Goal: Task Accomplishment & Management: Manage account settings

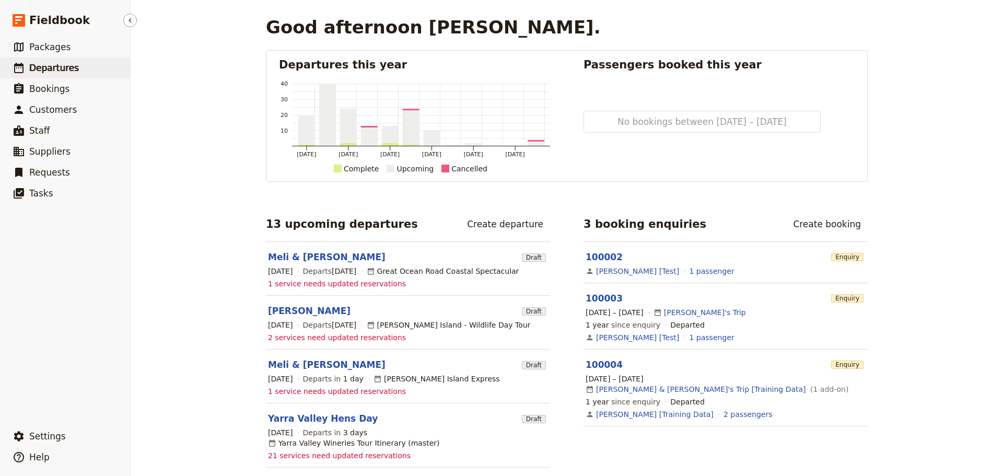
click at [33, 68] on span "Departures" at bounding box center [54, 68] width 50 height 10
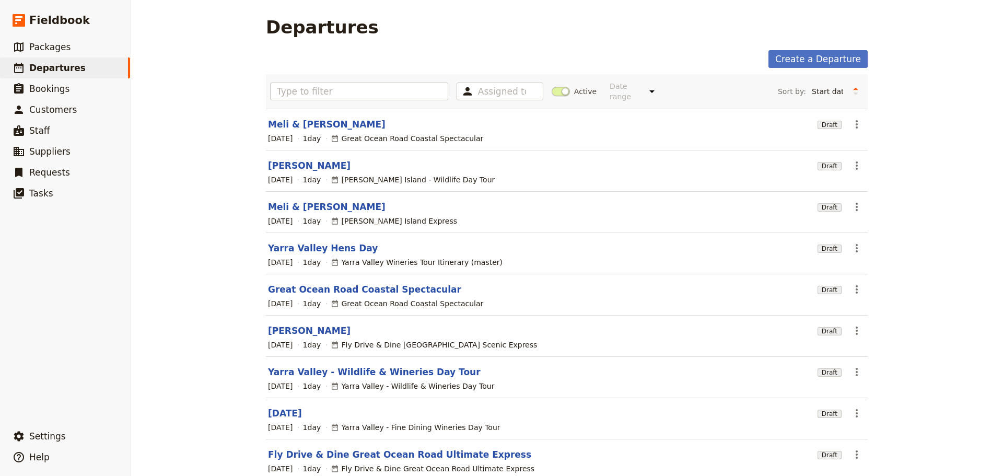
click at [310, 243] on link "Yarra Valley Hens Day" at bounding box center [323, 248] width 110 height 13
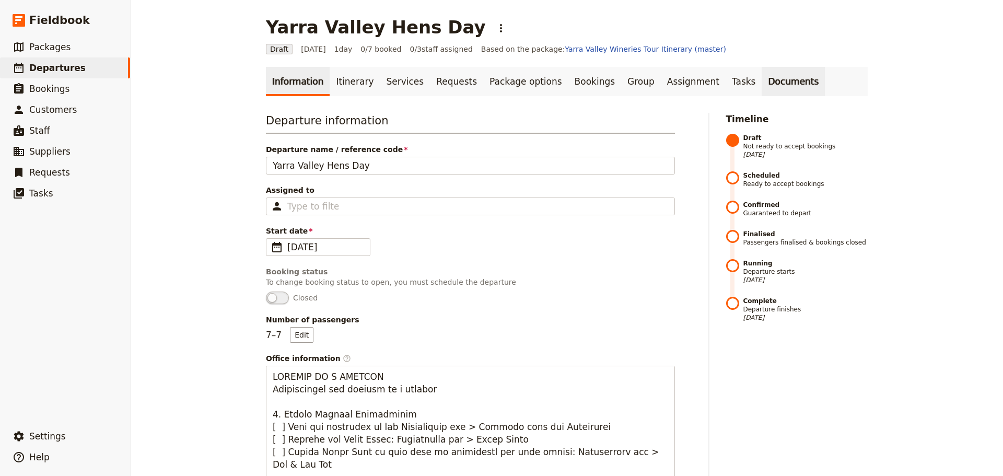
click at [761, 86] on link "Documents" at bounding box center [792, 81] width 63 height 29
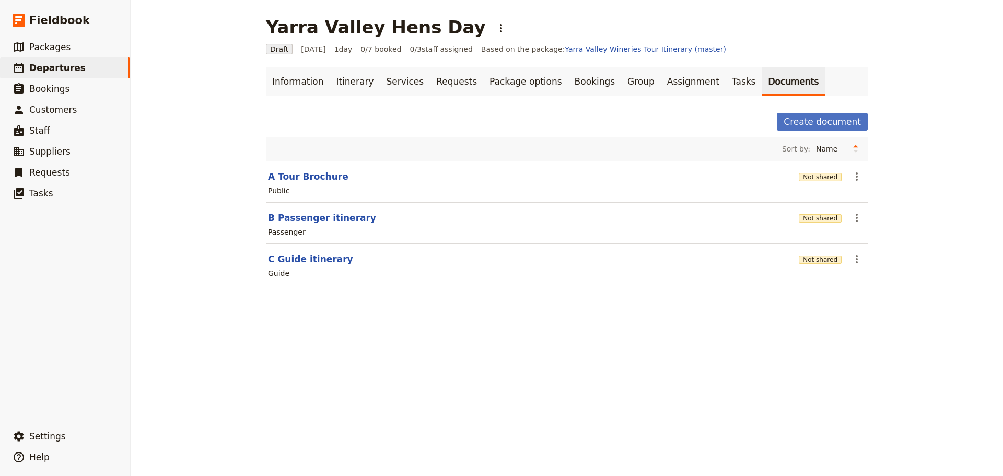
click at [325, 220] on button "B Passenger itinerary" at bounding box center [322, 217] width 108 height 13
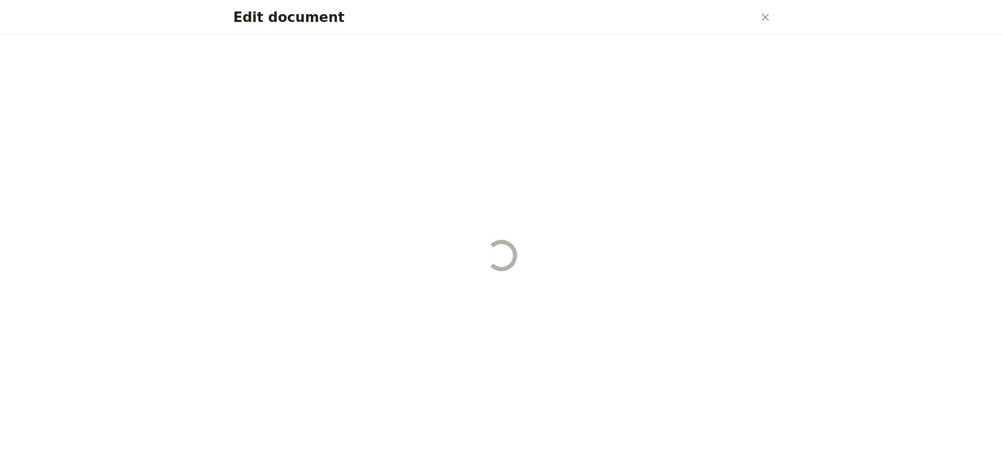
select select "PASSENGER"
select select "DEFAULT"
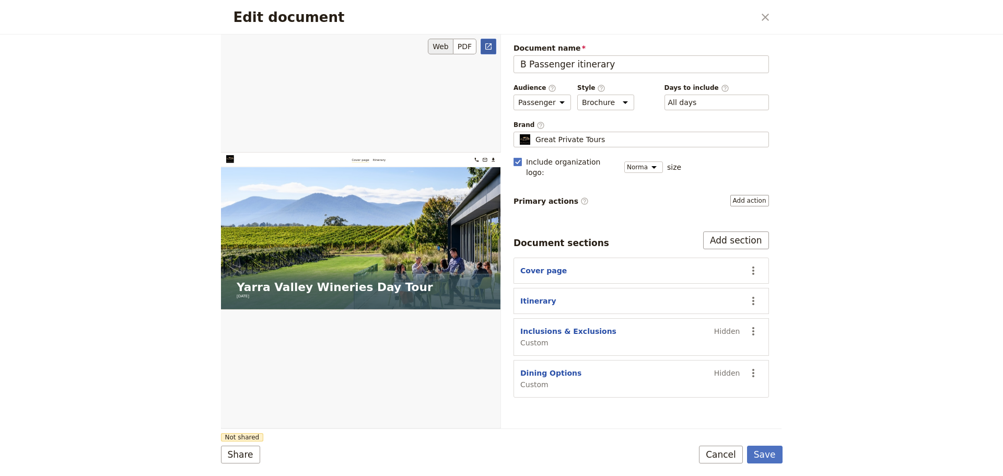
click at [489, 45] on icon "Open full preview" at bounding box center [488, 46] width 8 height 8
click at [721, 461] on button "Cancel" at bounding box center [721, 454] width 44 height 18
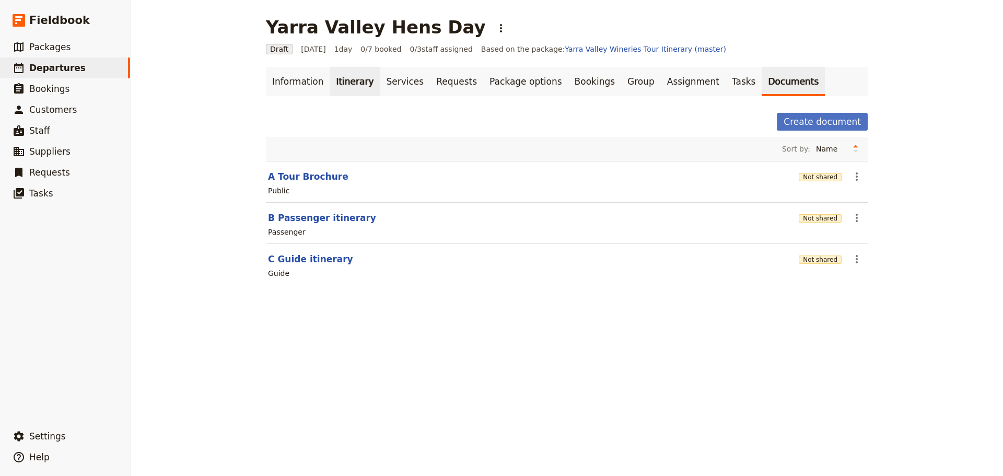
click at [334, 81] on link "Itinerary" at bounding box center [354, 81] width 50 height 29
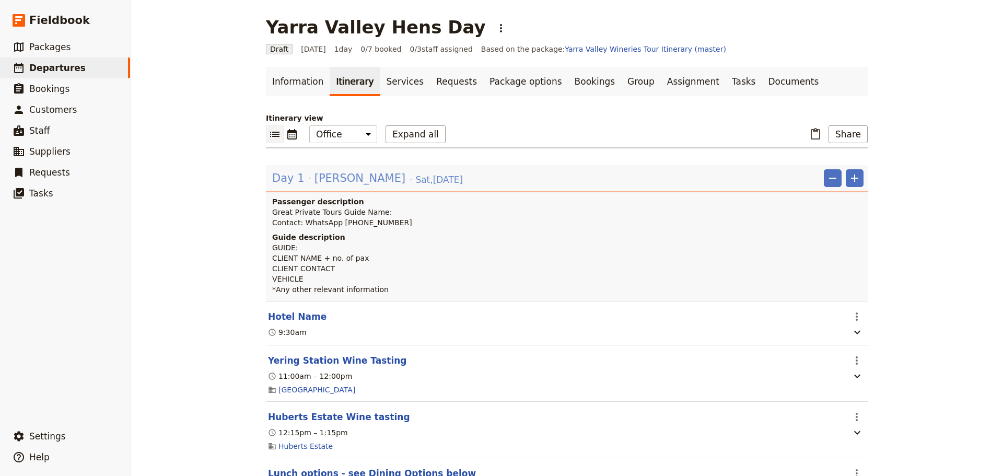
click at [327, 182] on span "[PERSON_NAME]" at bounding box center [359, 178] width 91 height 16
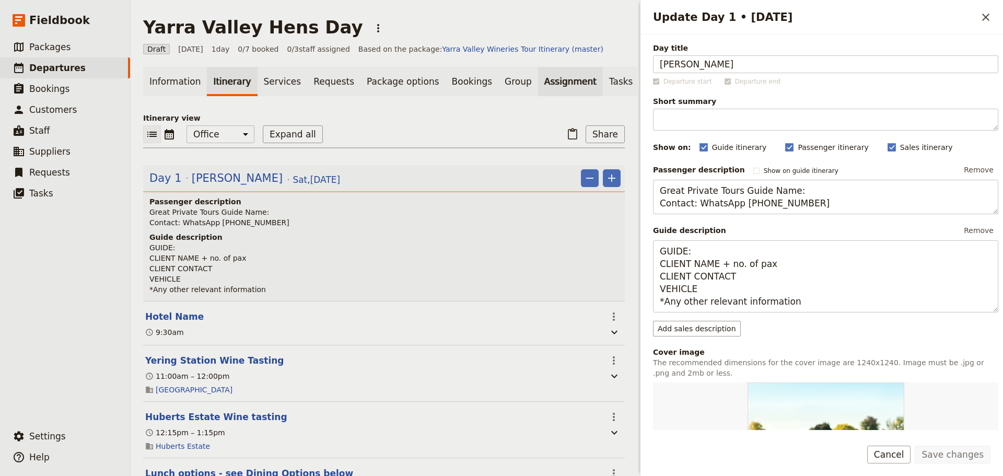
drag, startPoint x: 721, startPoint y: 65, endPoint x: 545, endPoint y: 70, distance: 176.0
click at [545, 70] on div "Yarra Valley Hens Day ​ Draft [DATE] 1 day 0/7 booked 0 / 3 staff assigned Base…" at bounding box center [567, 238] width 872 height 476
type input "Yarra Valley Hens Day"
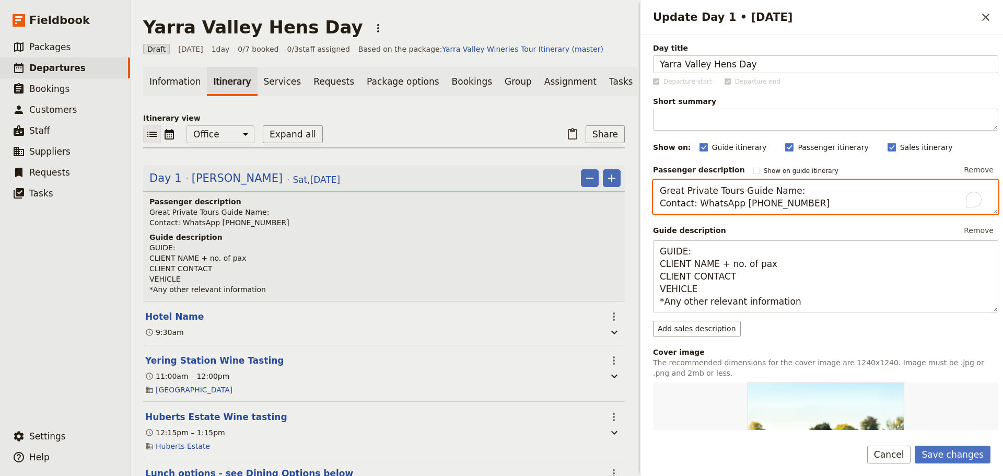
drag, startPoint x: 778, startPoint y: 192, endPoint x: 761, endPoint y: 193, distance: 16.8
click at [761, 193] on textarea "Great Private Tours Guide Name: Contact: WhatsApp [PHONE_NUMBER]" at bounding box center [825, 197] width 345 height 34
drag, startPoint x: 757, startPoint y: 204, endPoint x: 695, endPoint y: 209, distance: 62.3
click at [695, 209] on textarea "Great Private Tours Guide - [PERSON_NAME] Contact: WhatsApp [PHONE_NUMBER]" at bounding box center [825, 197] width 345 height 34
click at [708, 206] on textarea "Great Private Tours Guide - [PERSON_NAME] Contact: [PHONE_NUMBER]" at bounding box center [825, 197] width 345 height 34
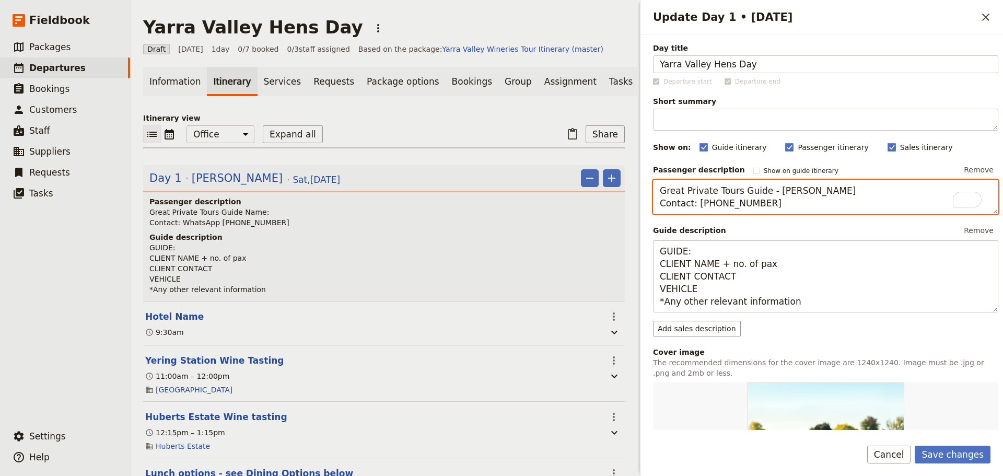
click at [694, 206] on textarea "Great Private Tours Guide - [PERSON_NAME] Contact: [PHONE_NUMBER]" at bounding box center [825, 197] width 345 height 34
drag, startPoint x: 788, startPoint y: 206, endPoint x: 748, endPoint y: 207, distance: 40.7
click at [748, 207] on textarea "Great Private Tours Guide - [PERSON_NAME] Contact: [PHONE_NUMBER]" at bounding box center [825, 197] width 345 height 34
type textarea "Great Private Tours Guide - [PERSON_NAME] Contact: [PHONE_NUMBER]"
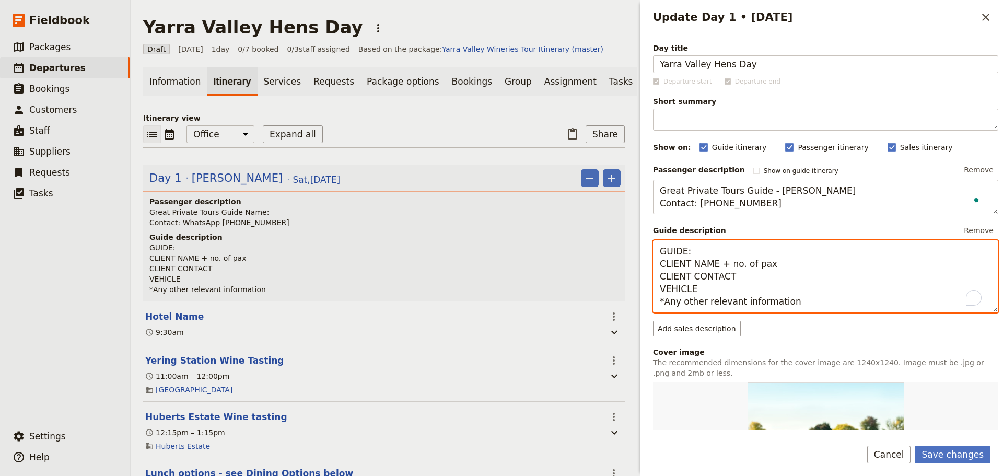
drag, startPoint x: 697, startPoint y: 254, endPoint x: 630, endPoint y: 255, distance: 67.4
click at [630, 255] on div "Yarra Valley Hens Day ​ Draft [DATE] 1 day 0/7 booked 0 / 3 staff assigned Base…" at bounding box center [567, 238] width 872 height 476
drag, startPoint x: 713, startPoint y: 266, endPoint x: 632, endPoint y: 268, distance: 80.4
click at [640, 266] on div "Update Day 1 • [DATE] ​ Day title Yarra Valley Hens Day Departure start Departu…" at bounding box center [821, 238] width 363 height 476
drag, startPoint x: 737, startPoint y: 278, endPoint x: 640, endPoint y: 279, distance: 96.6
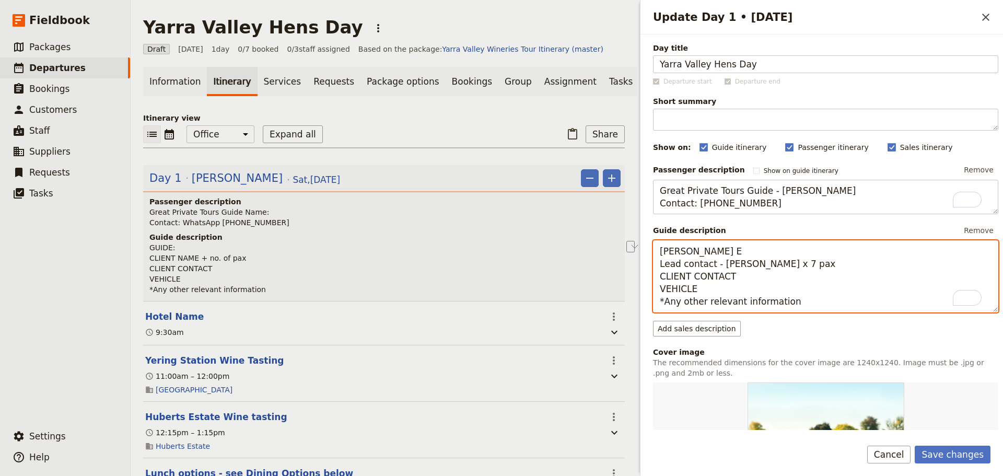
click at [640, 279] on div "Update Day 1 • [DATE] ​ Day title Yarra Valley Hens Day Departure start Departu…" at bounding box center [820, 238] width 366 height 476
paste textarea "0403735091"
drag, startPoint x: 707, startPoint y: 290, endPoint x: 646, endPoint y: 289, distance: 61.1
click at [646, 289] on div "Day title Yarra Valley Hens Day Departure start Departure end Short summary 150…" at bounding box center [821, 231] width 362 height 395
drag, startPoint x: 785, startPoint y: 302, endPoint x: 662, endPoint y: 307, distance: 123.3
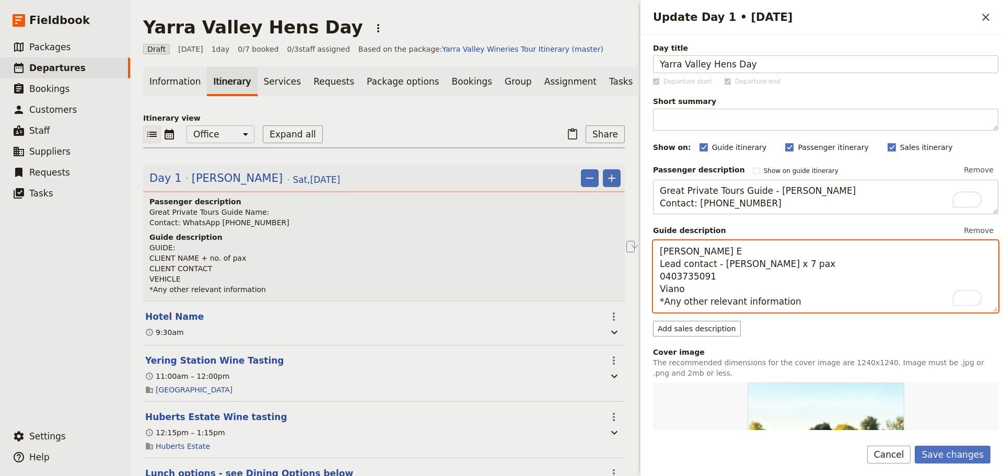
click at [662, 307] on textarea "[PERSON_NAME] E Lead contact - [PERSON_NAME] x 7 pax 0403735091 Viano *Any othe…" at bounding box center [825, 276] width 345 height 72
click at [707, 288] on textarea "[PERSON_NAME] E Lead contact - [PERSON_NAME] x 7 pax 0403735091 Viano * This is…" at bounding box center [825, 276] width 345 height 72
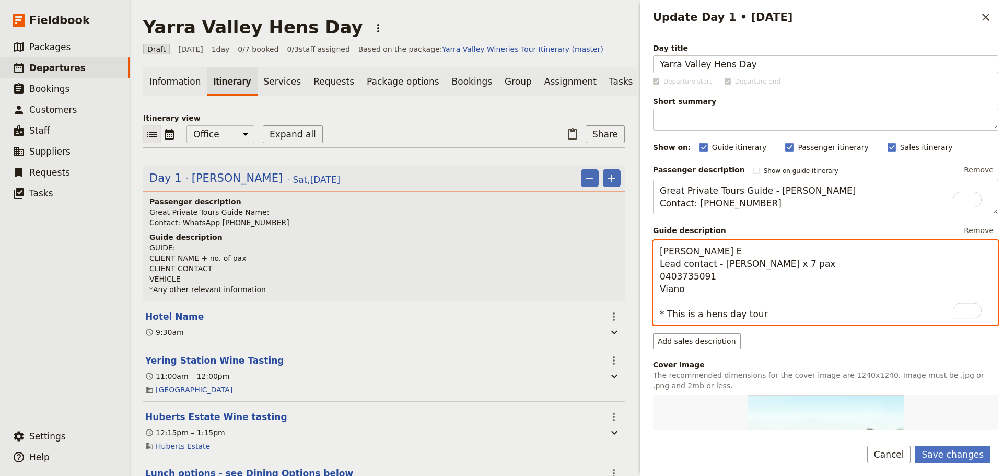
click at [761, 313] on textarea "[PERSON_NAME] E Lead contact - [PERSON_NAME] x 7 pax 0403735091 Viano * This is…" at bounding box center [825, 282] width 345 height 85
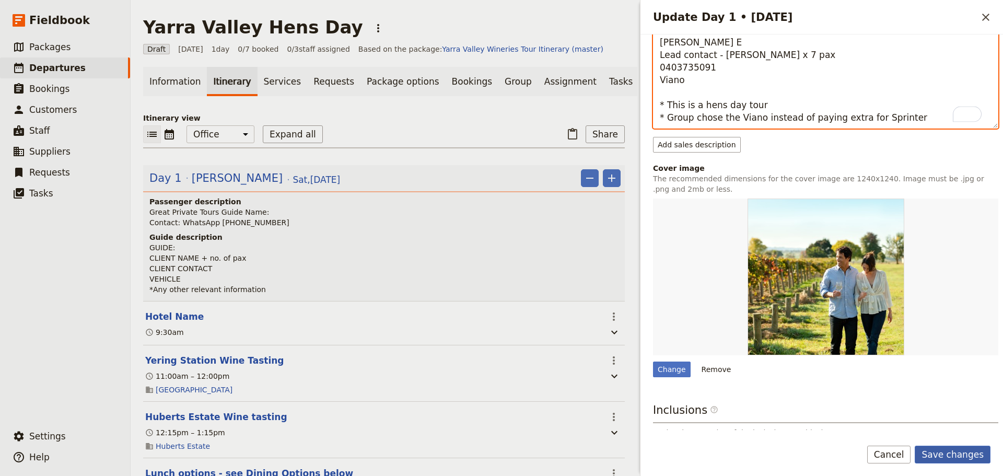
type textarea "[PERSON_NAME] E Lead contact - [PERSON_NAME] x 7 pax 0403735091 Viano * This is…"
click at [958, 446] on button "Save changes" at bounding box center [952, 454] width 76 height 18
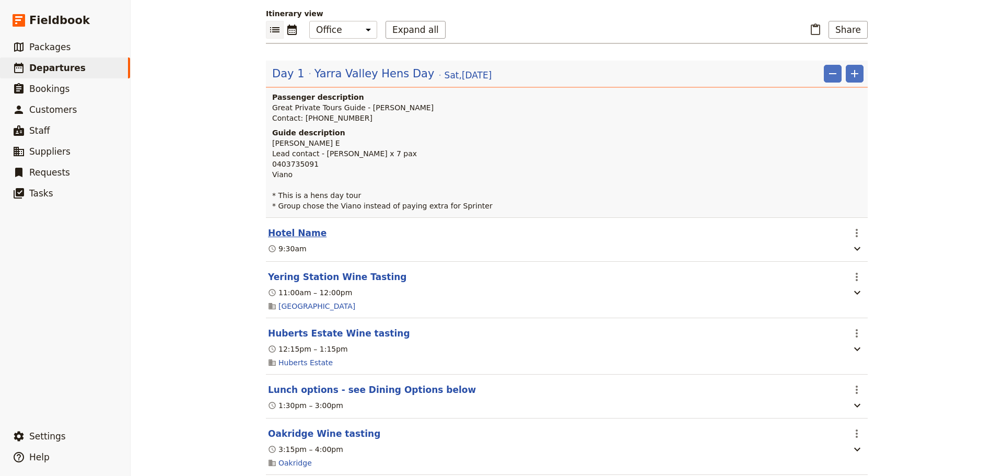
click at [299, 230] on button "Hotel Name" at bounding box center [297, 233] width 58 height 13
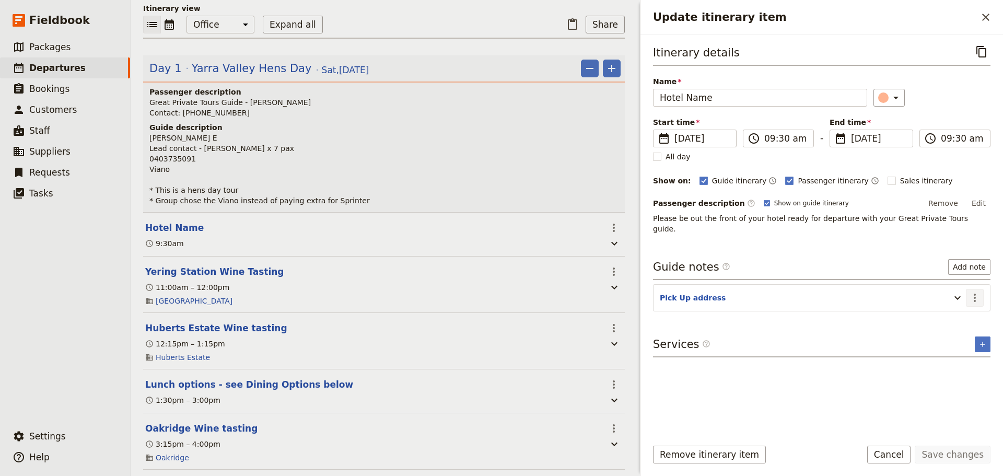
click at [976, 291] on icon "Actions" at bounding box center [974, 297] width 13 height 13
click at [973, 307] on span "Edit note" at bounding box center [952, 309] width 49 height 10
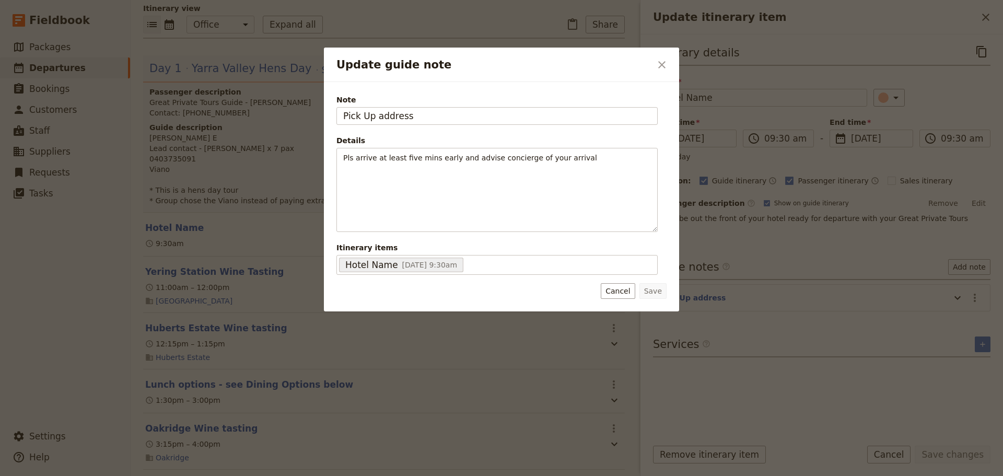
drag, startPoint x: 426, startPoint y: 117, endPoint x: 234, endPoint y: 120, distance: 191.7
click at [234, 475] on div "Update guide note ​ Note Pick Up address Details Pls arrive at least five mins …" at bounding box center [501, 476] width 1003 height 0
type input "[STREET_ADDRESS][PERSON_NAME]"
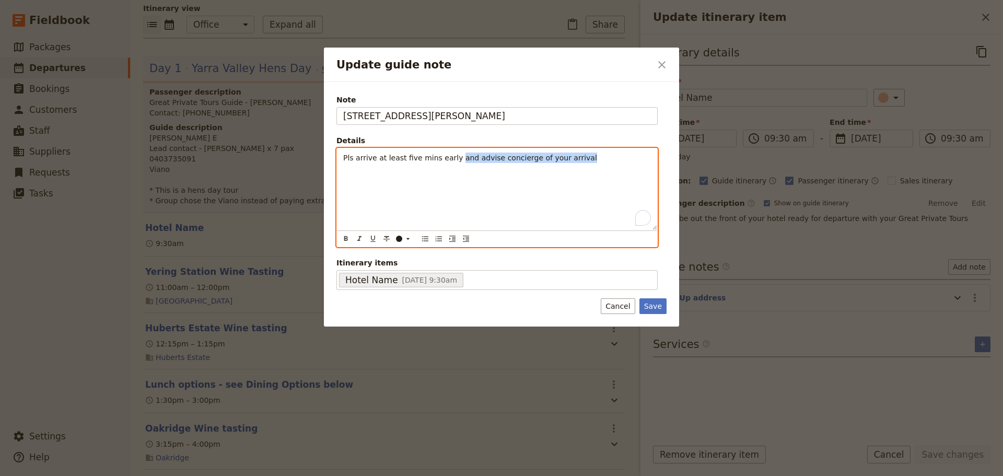
drag, startPoint x: 574, startPoint y: 160, endPoint x: 448, endPoint y: 158, distance: 126.4
click at [448, 158] on p "Pls arrive at least five mins early and advise concierge of your arrival" at bounding box center [497, 157] width 308 height 10
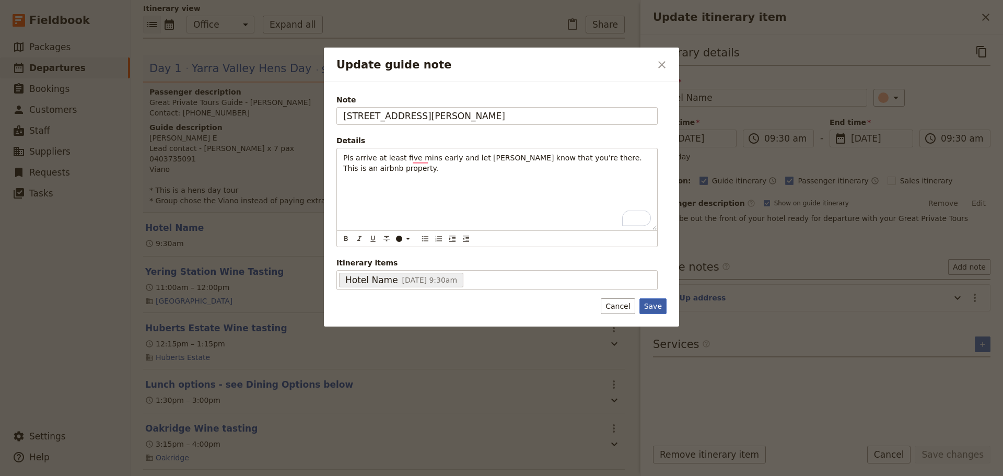
click at [648, 304] on button "Save" at bounding box center [652, 306] width 27 height 16
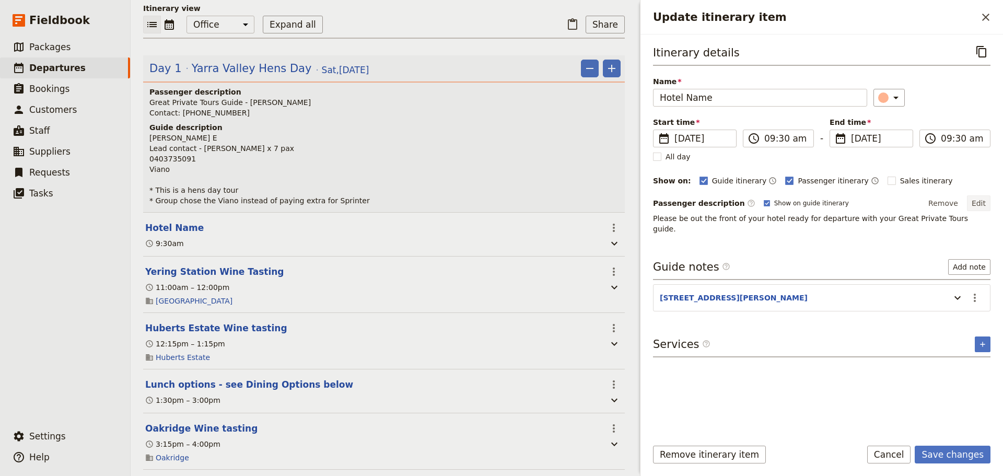
click at [976, 199] on button "Edit" at bounding box center [978, 203] width 23 height 16
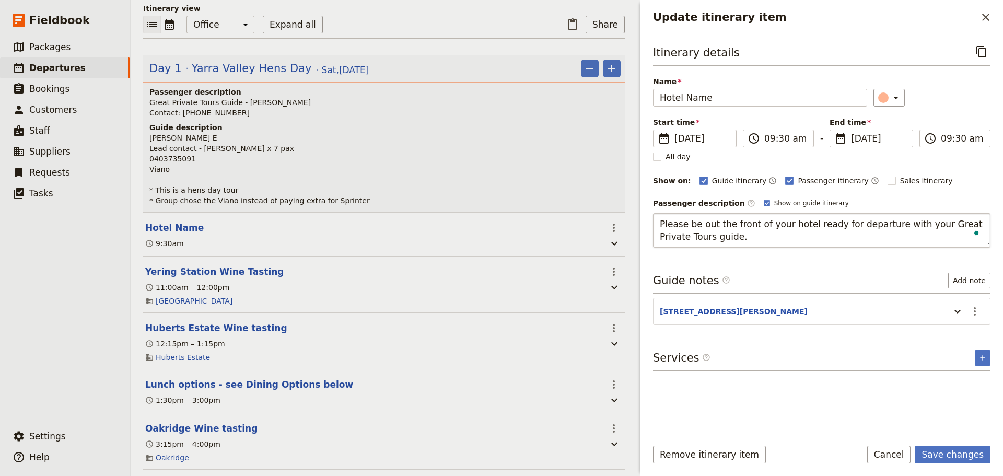
click at [792, 222] on textarea "Please be out the front of your hotel ready for departure with your Great Priva…" at bounding box center [821, 230] width 337 height 34
type textarea "Please be out the front of your Southbank based accommodation ready for departu…"
click at [935, 446] on button "Save changes" at bounding box center [952, 454] width 76 height 18
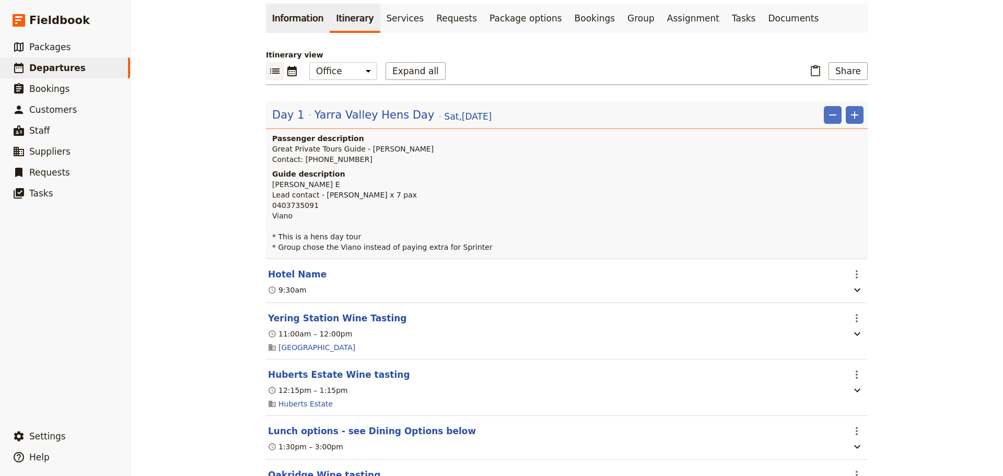
scroll to position [0, 0]
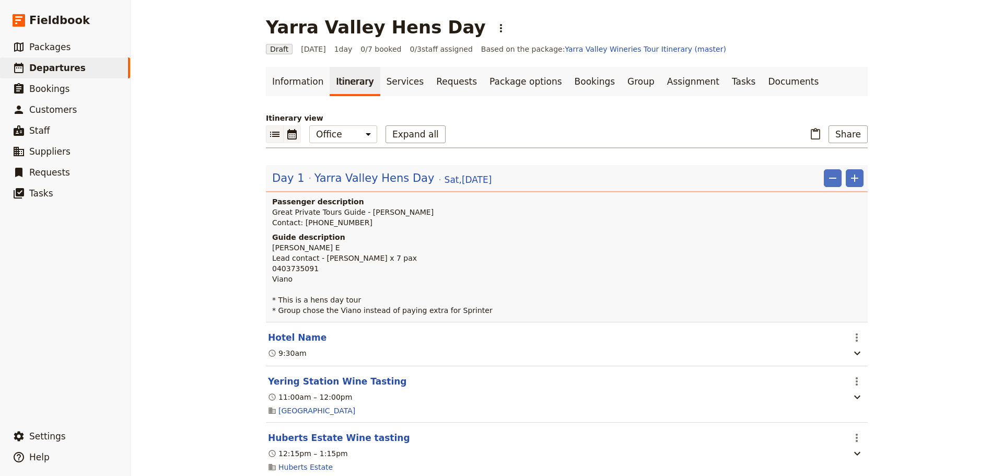
click at [286, 137] on icon "Calendar view" at bounding box center [292, 134] width 13 height 13
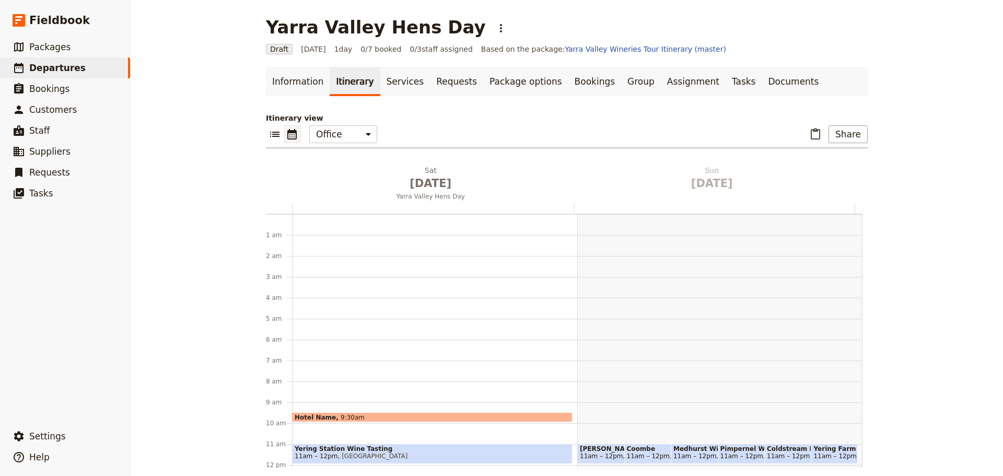
scroll to position [136, 0]
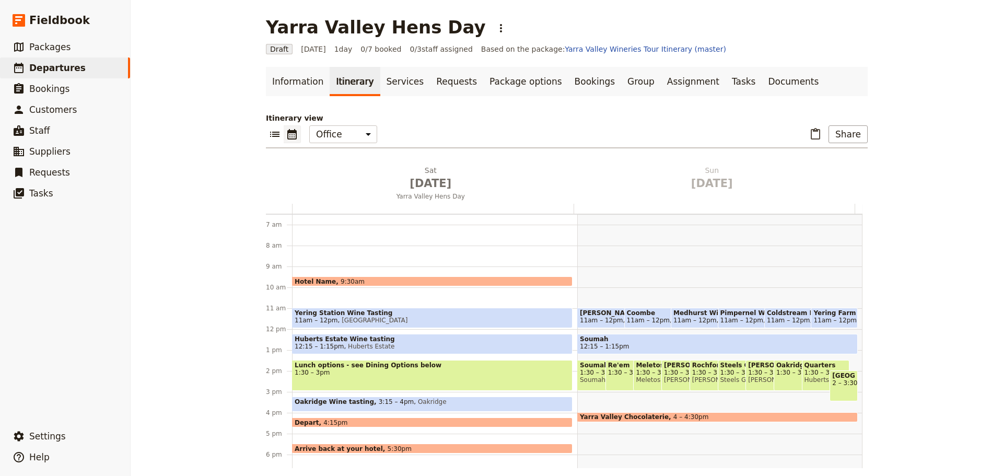
click at [756, 381] on span "[PERSON_NAME] Estate" at bounding box center [769, 379] width 42 height 7
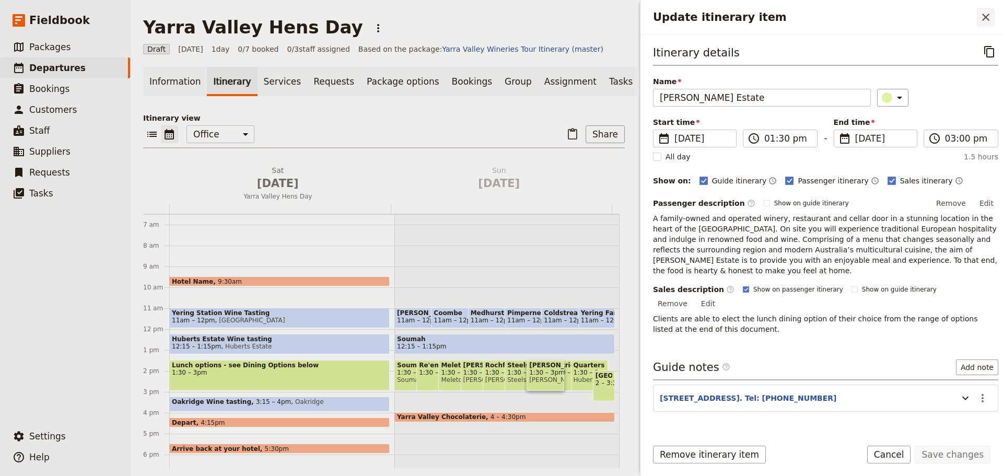
click at [989, 21] on icon "Close drawer" at bounding box center [985, 17] width 13 height 13
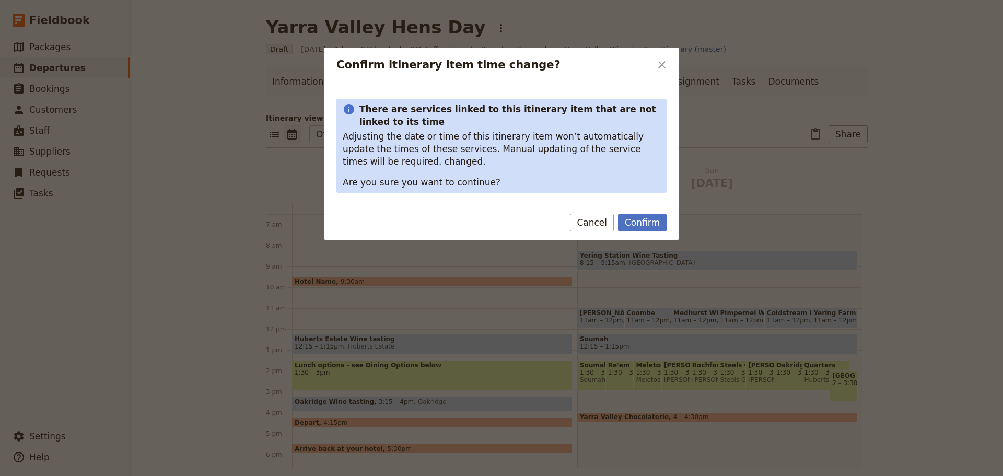
click at [636, 219] on button "Confirm" at bounding box center [642, 223] width 49 height 18
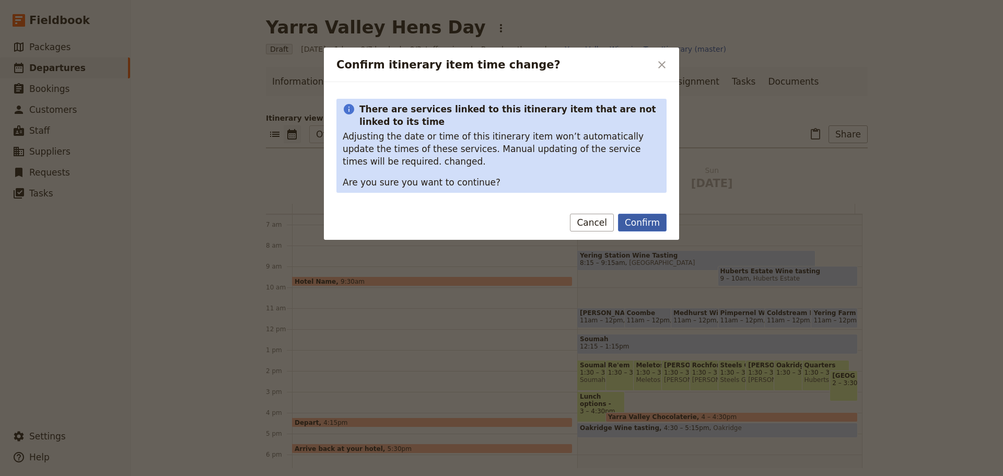
click at [642, 222] on button "Confirm" at bounding box center [642, 223] width 49 height 18
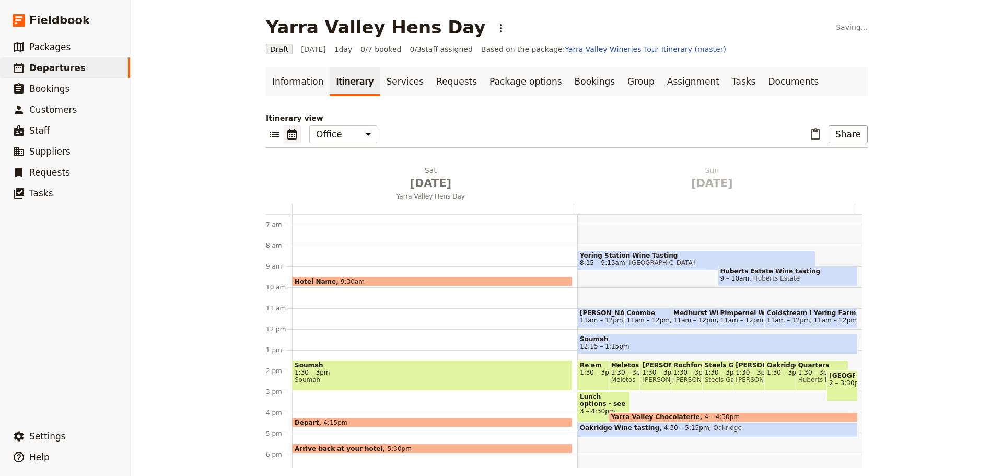
click at [409, 374] on span "1:30 – 3pm" at bounding box center [431, 372] width 275 height 7
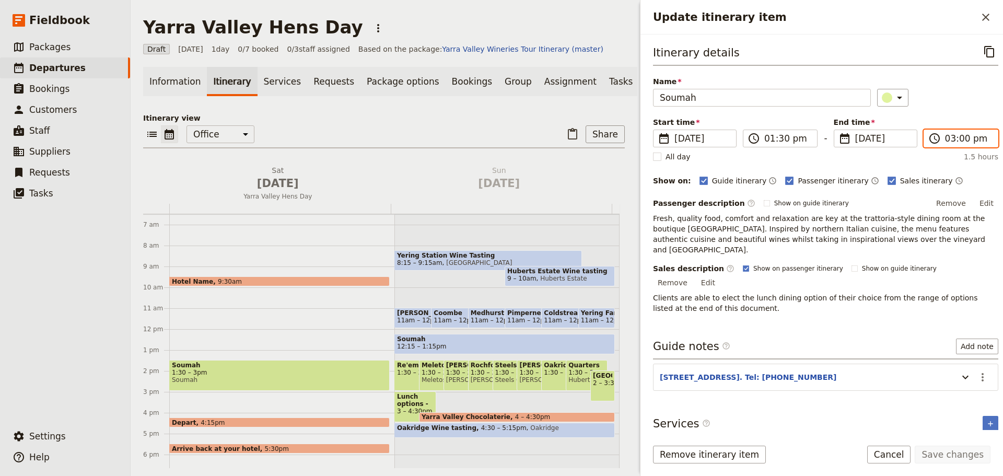
click at [968, 138] on input "03:00 pm" at bounding box center [968, 138] width 46 height 13
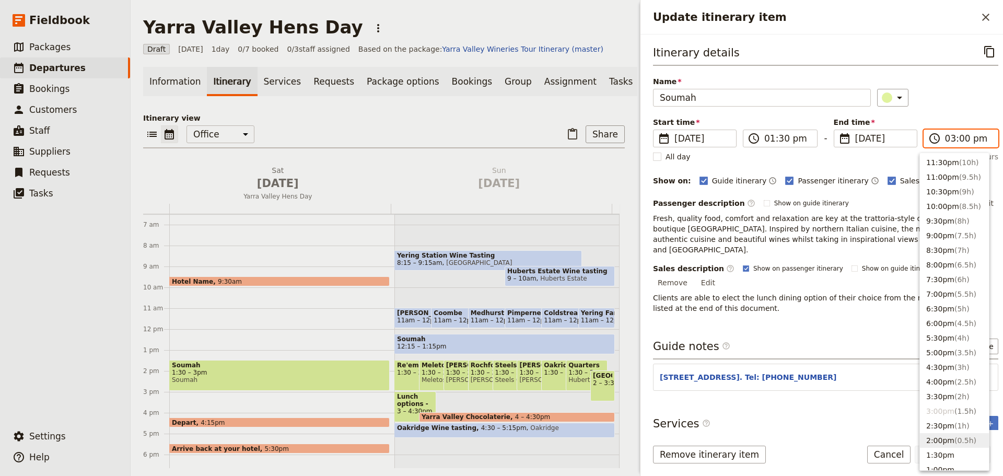
click at [938, 440] on button "2:00pm ( 0.5h )" at bounding box center [954, 440] width 69 height 15
type input "02:00 pm"
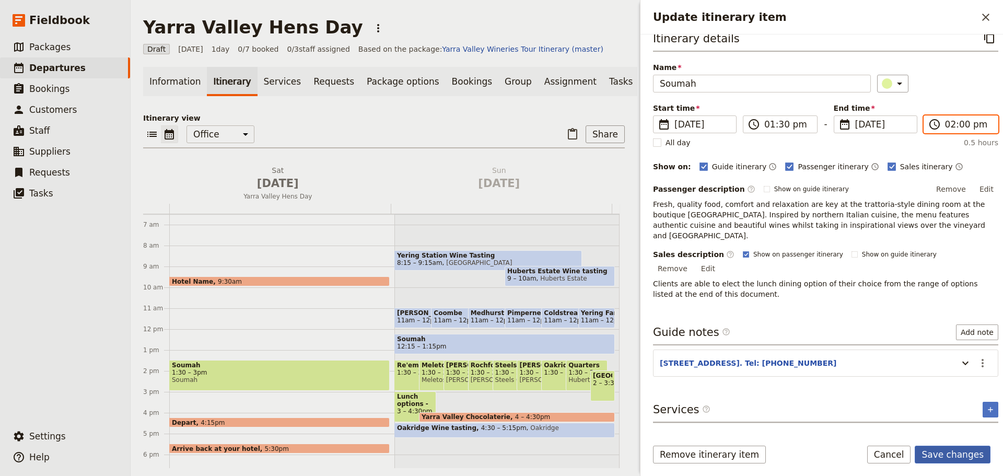
scroll to position [22, 0]
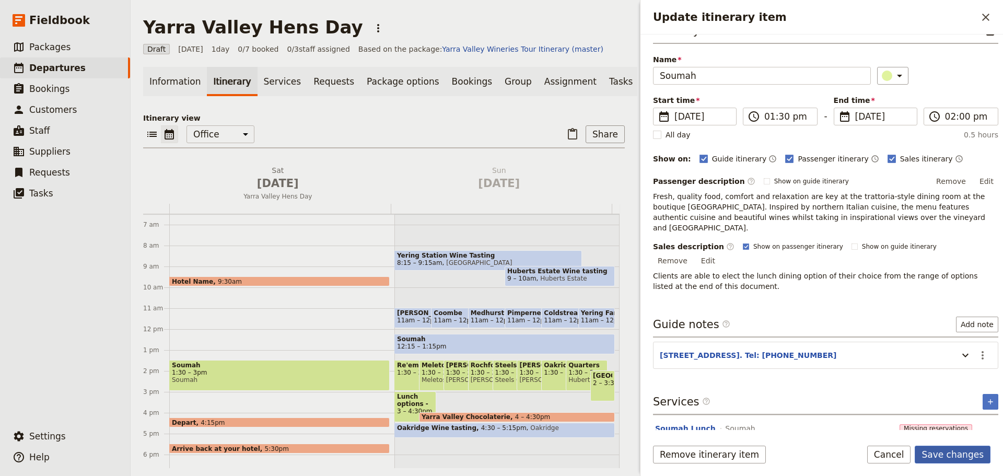
click at [956, 460] on button "Save changes" at bounding box center [952, 454] width 76 height 18
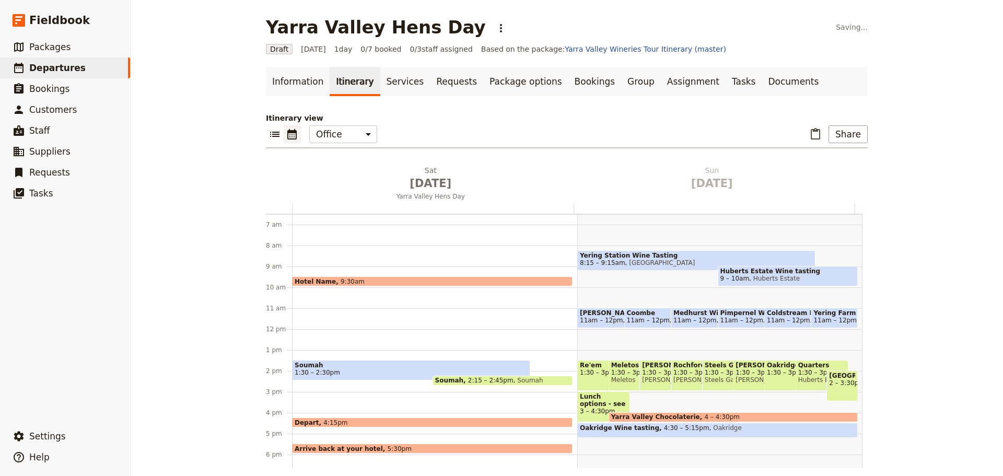
click at [399, 367] on span "Soumah" at bounding box center [410, 364] width 233 height 7
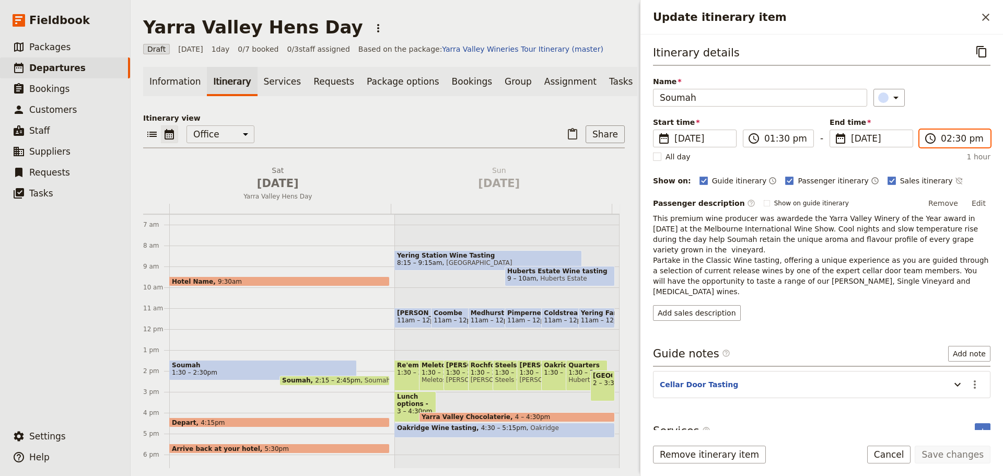
click at [963, 140] on input "02:30 pm" at bounding box center [961, 138] width 43 height 13
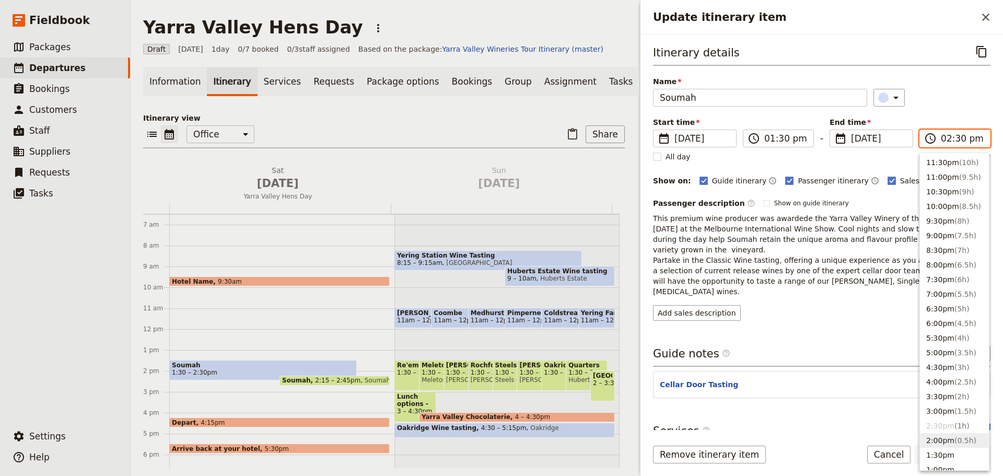
click at [958, 437] on span "( 0.5h )" at bounding box center [965, 440] width 22 height 8
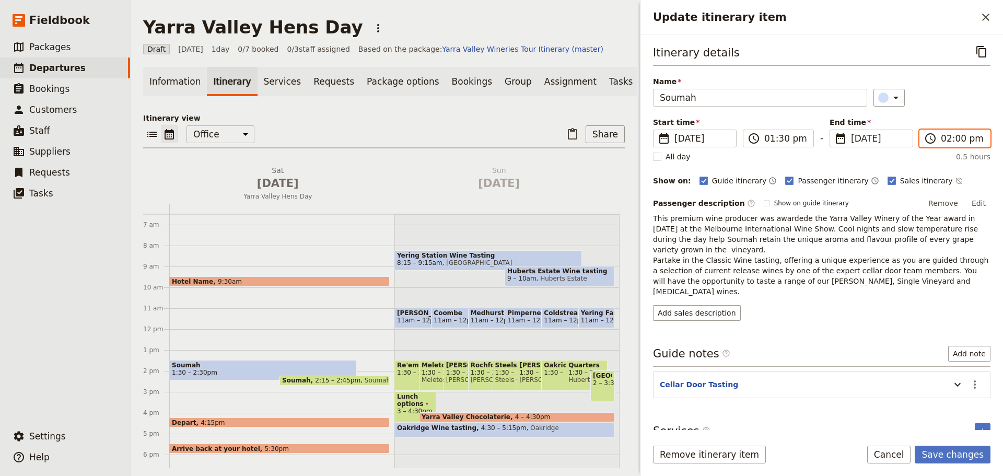
click at [958, 140] on input "02:00 pm" at bounding box center [961, 138] width 43 height 13
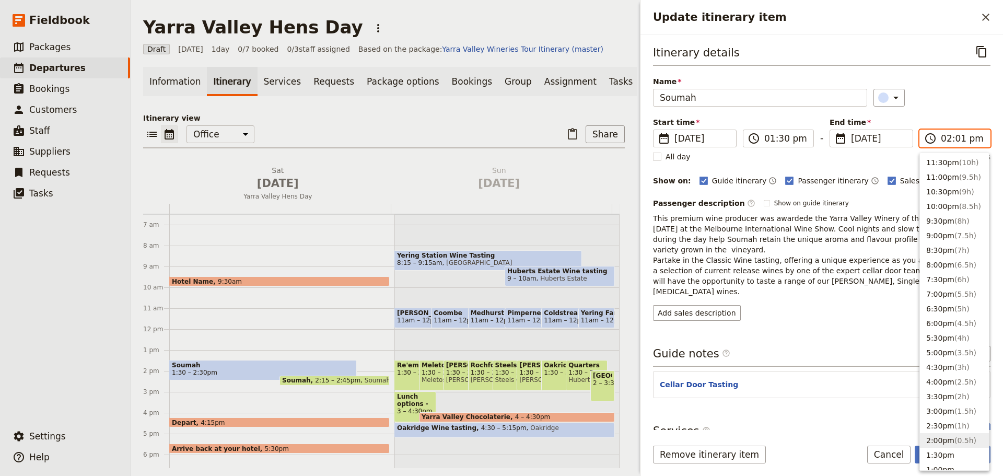
type input "02:15 pm"
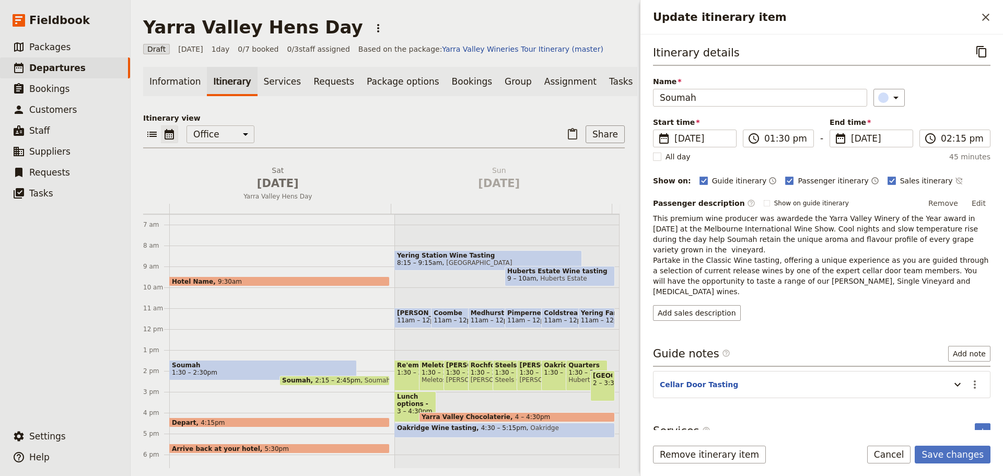
click at [964, 98] on div "​" at bounding box center [931, 98] width 117 height 18
click at [964, 456] on button "Save changes" at bounding box center [952, 454] width 76 height 18
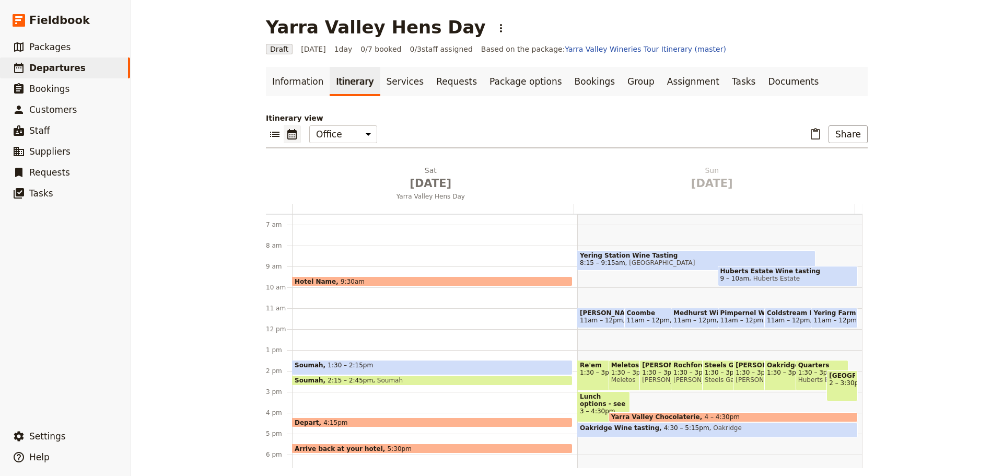
click at [441, 279] on div "Hotel Name 9:30am" at bounding box center [432, 281] width 280 height 10
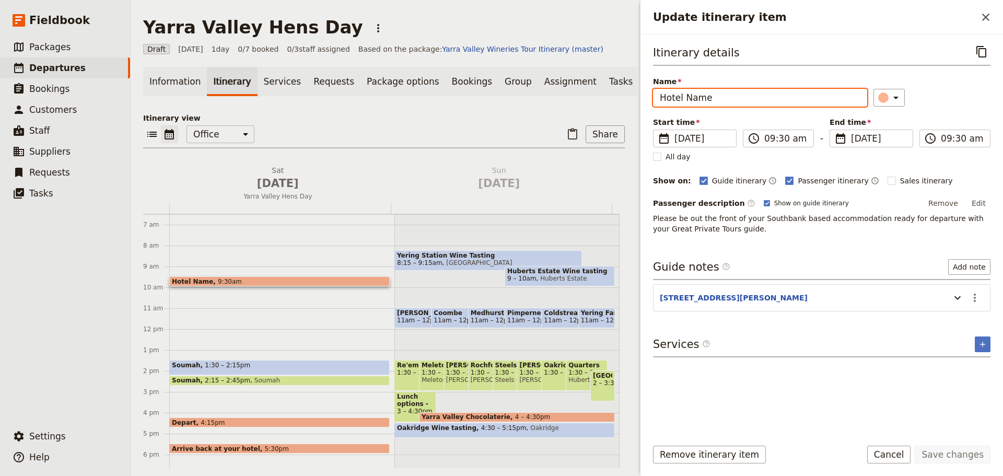
drag, startPoint x: 700, startPoint y: 95, endPoint x: 564, endPoint y: 101, distance: 135.9
click at [569, 98] on div "[GEOGRAPHIC_DATA] Hens Day ​ Draft [DATE] 1 day 0/7 booked 0 / 3 staff assigned…" at bounding box center [567, 238] width 872 height 476
type input "[STREET_ADDRESS][PERSON_NAME]"
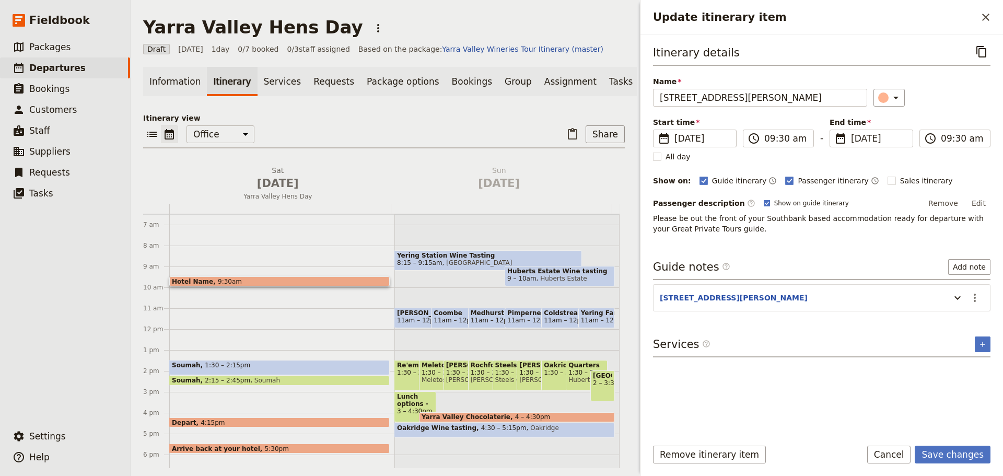
click at [763, 201] on rect "Update itinerary item" at bounding box center [766, 203] width 6 height 6
click at [763, 199] on input "Show on guide itinerary" at bounding box center [763, 198] width 1 height 1
checkbox input "false"
click at [964, 451] on button "Save changes" at bounding box center [952, 454] width 76 height 18
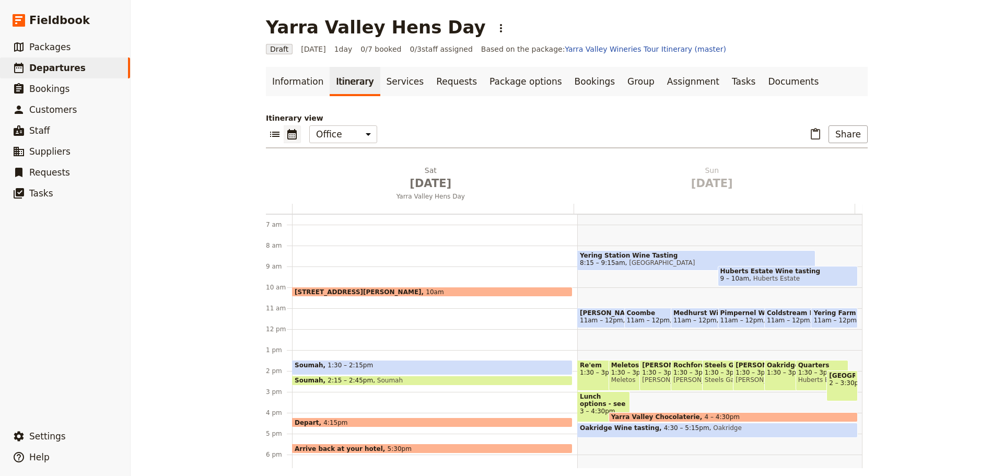
click at [304, 316] on div "[STREET_ADDRESS][PERSON_NAME] Soumah 1:30 – 2:15pm Soumah 2:15 – 2:45pm Soumah …" at bounding box center [434, 328] width 285 height 501
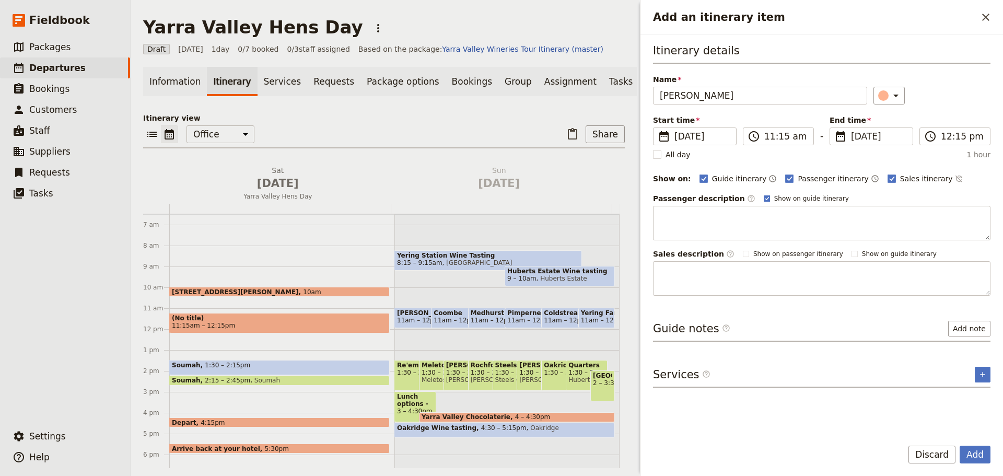
type input "[PERSON_NAME]"
click at [763, 197] on rect "Add an itinerary item" at bounding box center [766, 198] width 6 height 6
click at [763, 194] on input "Show on guide itinerary" at bounding box center [763, 194] width 1 height 1
checkbox input "false"
click at [955, 178] on icon "Time not shown on sales itinerary" at bounding box center [959, 178] width 8 height 8
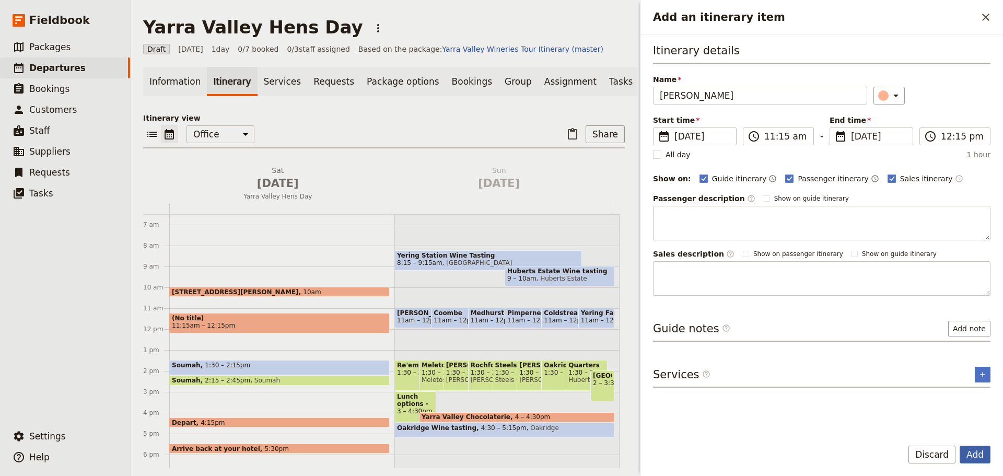
click at [979, 456] on button "Add" at bounding box center [974, 454] width 31 height 18
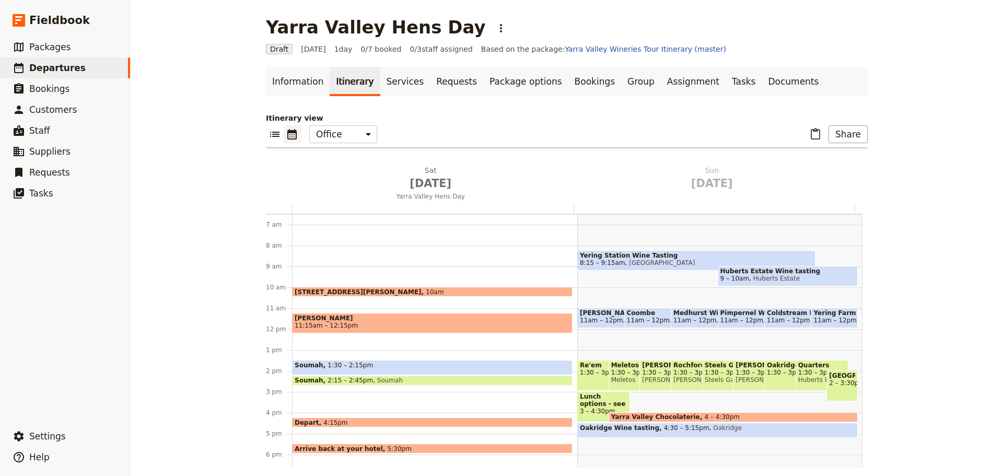
click at [402, 317] on span "[PERSON_NAME]" at bounding box center [431, 317] width 275 height 7
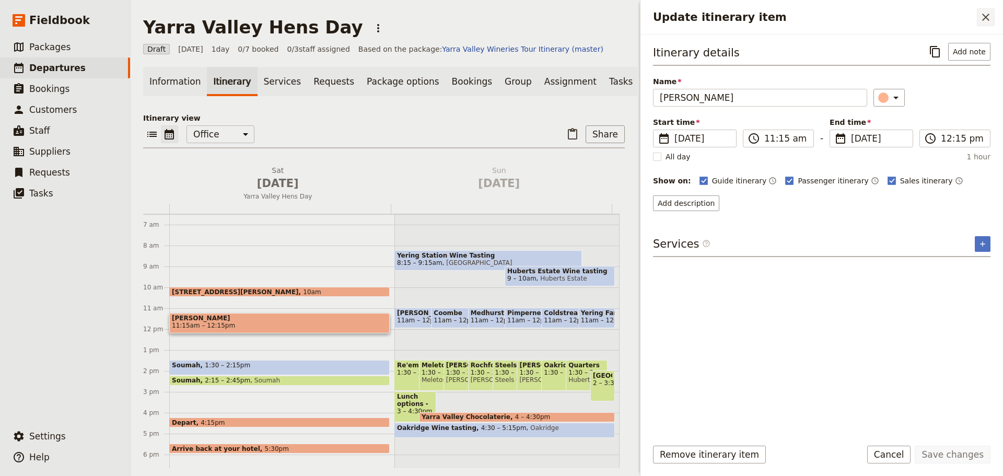
click at [989, 18] on icon "Close drawer" at bounding box center [985, 17] width 13 height 13
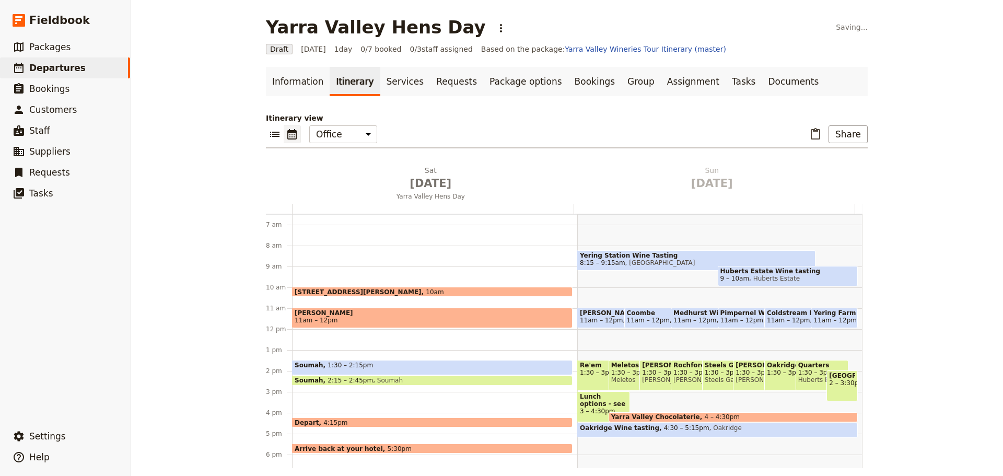
click at [342, 312] on span "[PERSON_NAME]" at bounding box center [431, 312] width 275 height 7
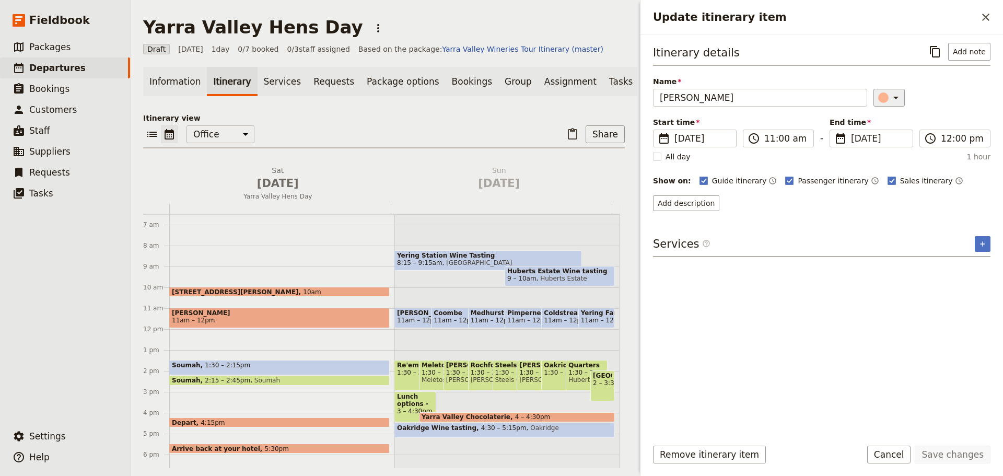
click at [895, 103] on icon "Update itinerary item" at bounding box center [895, 97] width 13 height 13
click at [878, 145] on div "button" at bounding box center [876, 144] width 10 height 10
click at [659, 202] on button "Add description" at bounding box center [686, 203] width 66 height 16
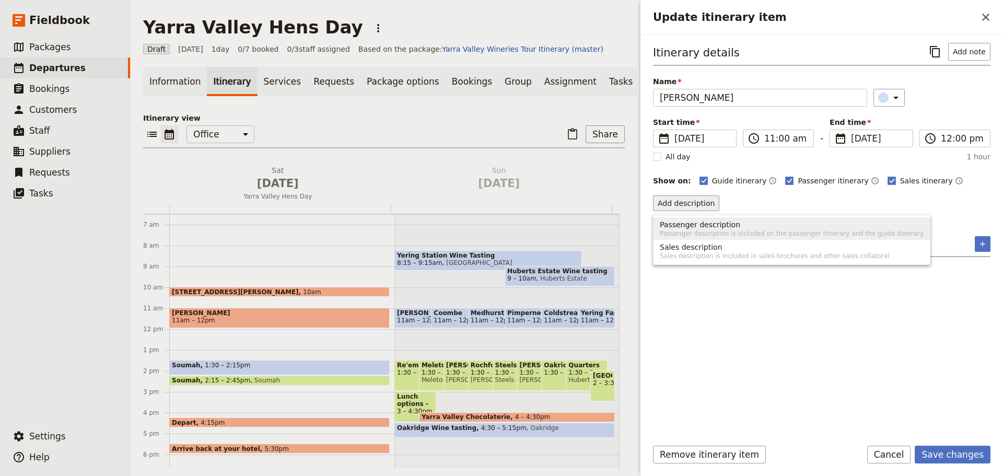
click at [681, 228] on span "Passenger description" at bounding box center [699, 224] width 80 height 10
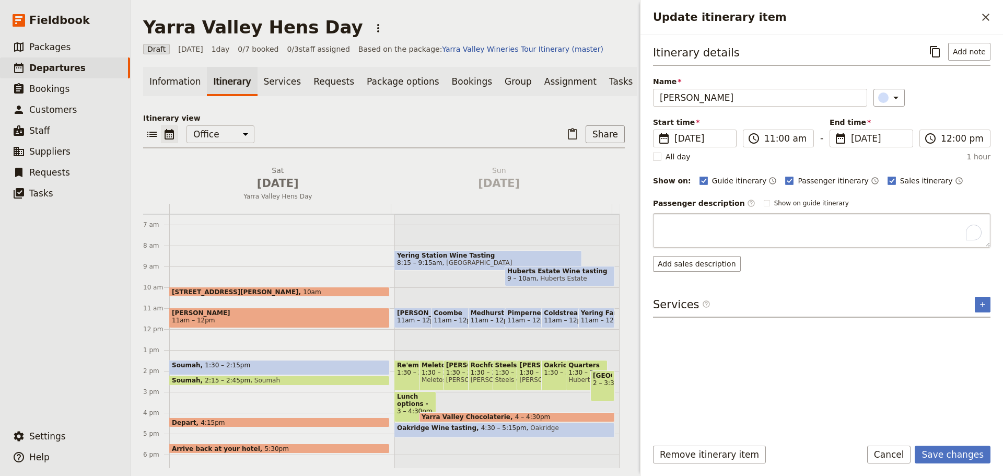
type textarea "Nestled among heritage orchards in [GEOGRAPHIC_DATA], [PERSON_NAME] is a celebr…"
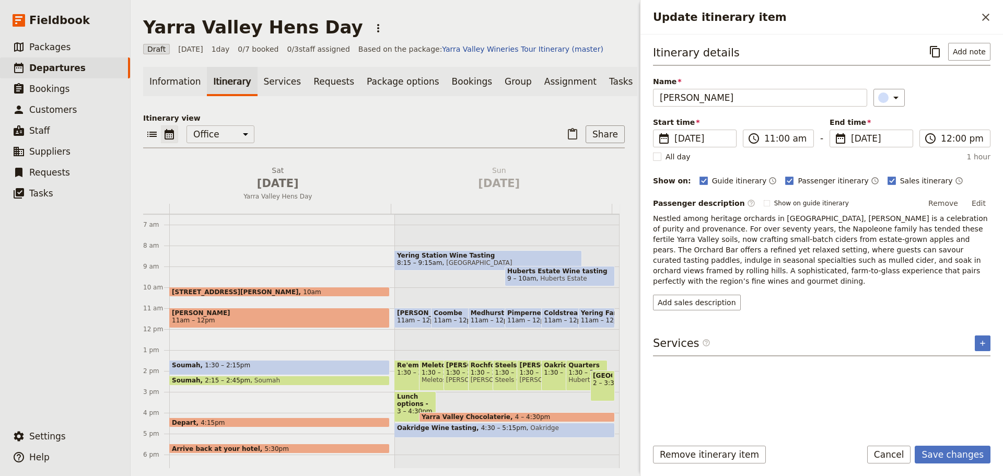
click at [686, 340] on div "Itinerary details ​ Add note Name [PERSON_NAME] ​ Start time ​ [DATE] [DATE] [D…" at bounding box center [821, 236] width 337 height 386
click at [688, 294] on button "Add sales description" at bounding box center [697, 302] width 88 height 16
type textarea "Nestled among heritage orchards in [GEOGRAPHIC_DATA], [PERSON_NAME] is a celebr…"
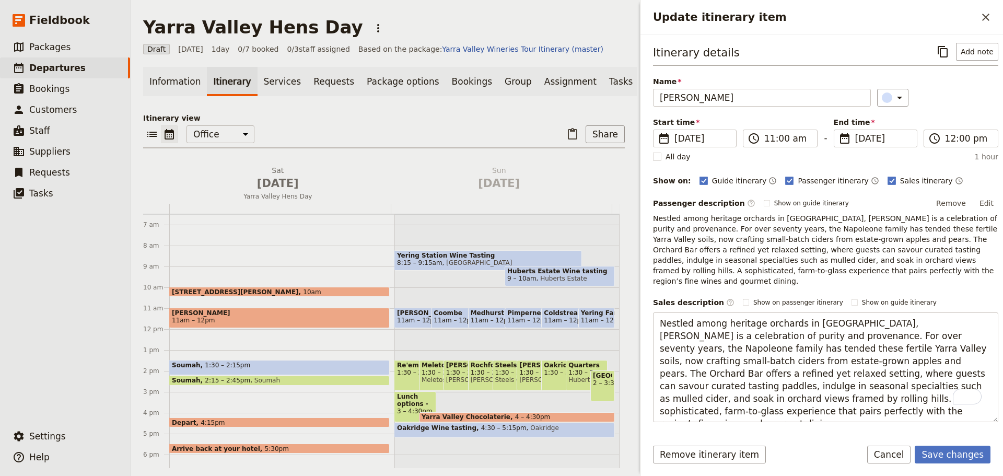
click at [809, 241] on p "Nestled among heritage orchards in [GEOGRAPHIC_DATA], [PERSON_NAME] is a celebr…" at bounding box center [825, 249] width 345 height 73
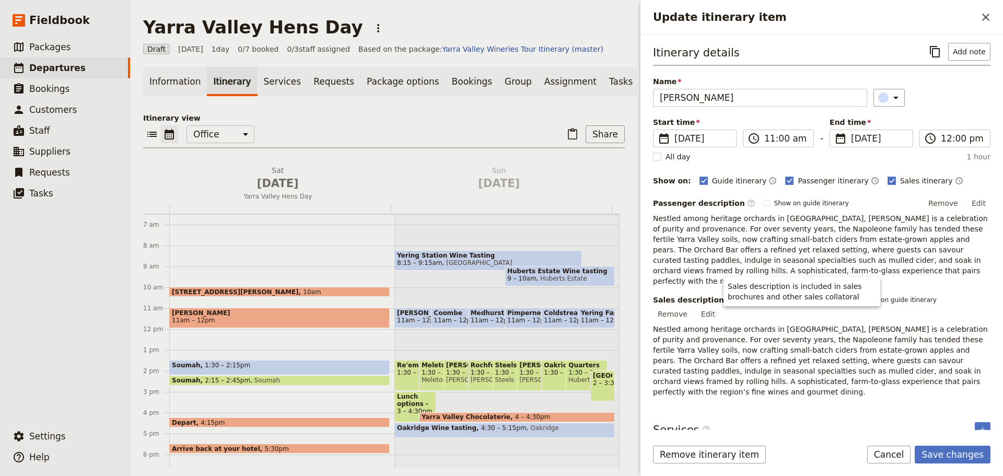
click at [769, 225] on p "Nestled among heritage orchards in [GEOGRAPHIC_DATA], [PERSON_NAME] is a celebr…" at bounding box center [821, 249] width 337 height 73
drag, startPoint x: 976, startPoint y: 202, endPoint x: 984, endPoint y: 199, distance: 7.6
click at [977, 202] on button "Edit" at bounding box center [978, 203] width 23 height 16
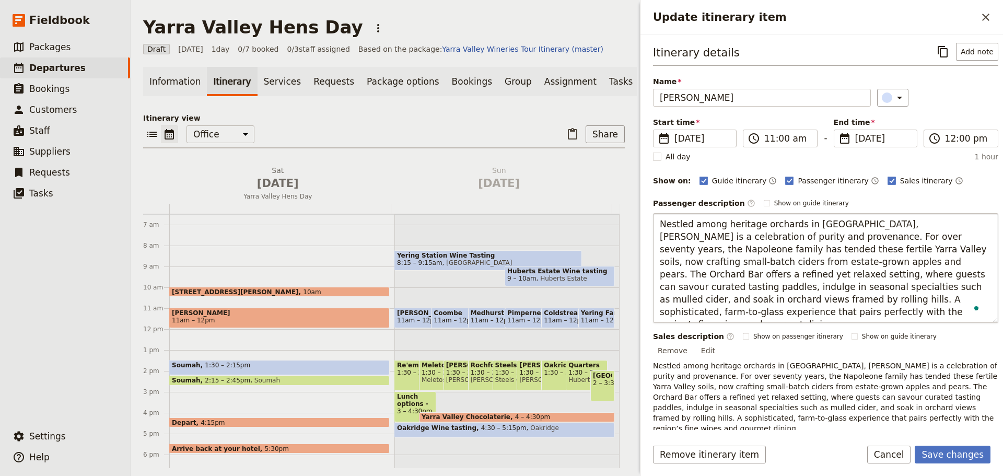
click at [812, 311] on textarea "Nestled among heritage orchards in [GEOGRAPHIC_DATA], [PERSON_NAME] is a celebr…" at bounding box center [825, 268] width 345 height 110
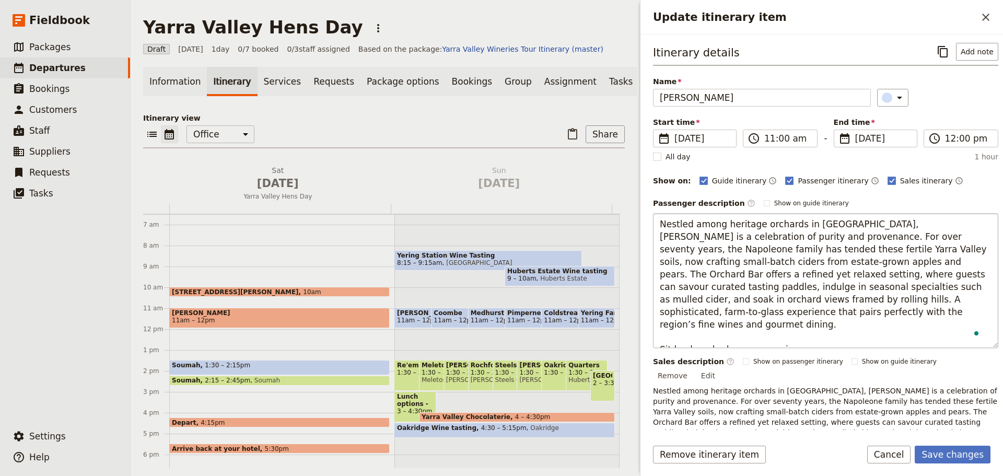
type textarea "Nestled among heritage orchards in [GEOGRAPHIC_DATA], [PERSON_NAME] is a celebr…"
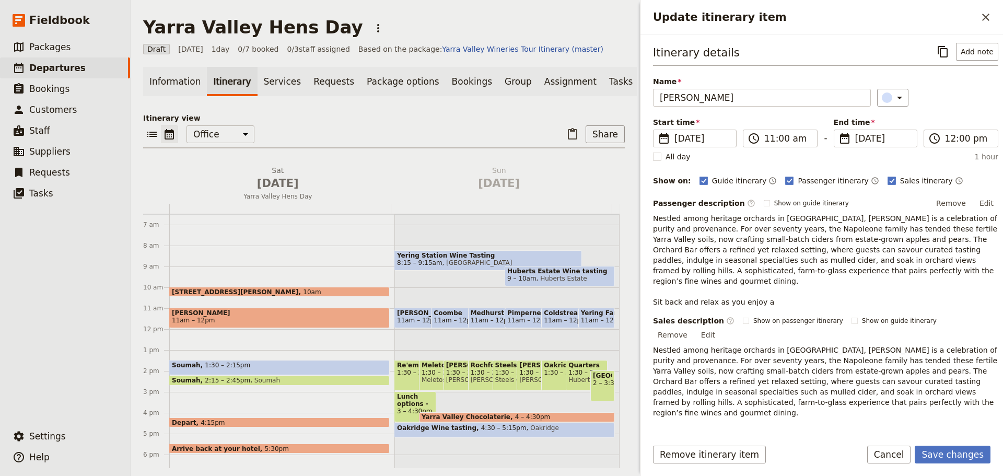
scroll to position [1, 0]
click at [980, 46] on button "Add note" at bounding box center [977, 51] width 42 height 18
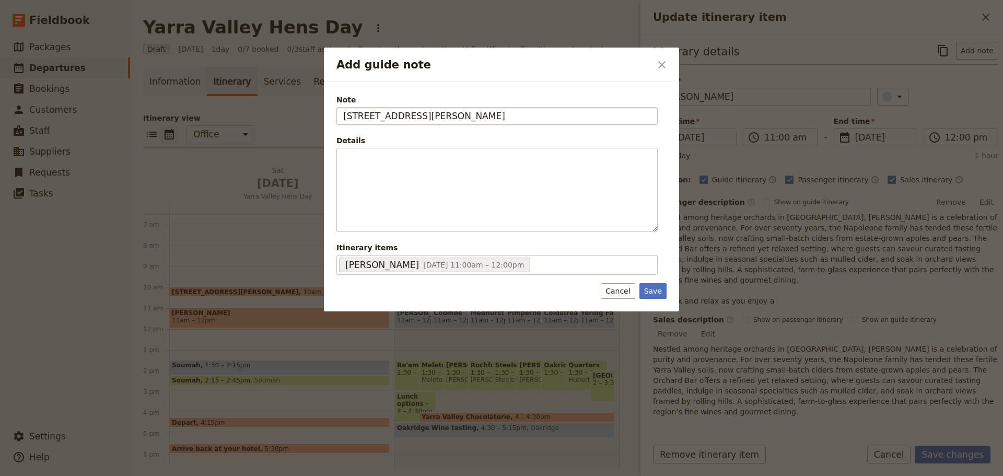
type input "[STREET_ADDRESS][PERSON_NAME]"
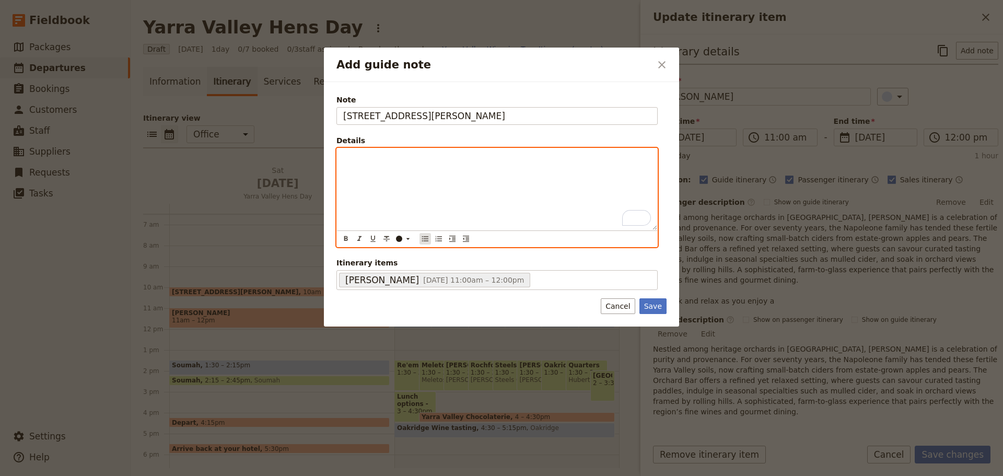
click at [422, 240] on icon "Bulleted list" at bounding box center [425, 238] width 8 height 8
click at [411, 162] on li "To enrich screen reader interactions, please activate Accessibility in Grammarl…" at bounding box center [505, 157] width 291 height 10
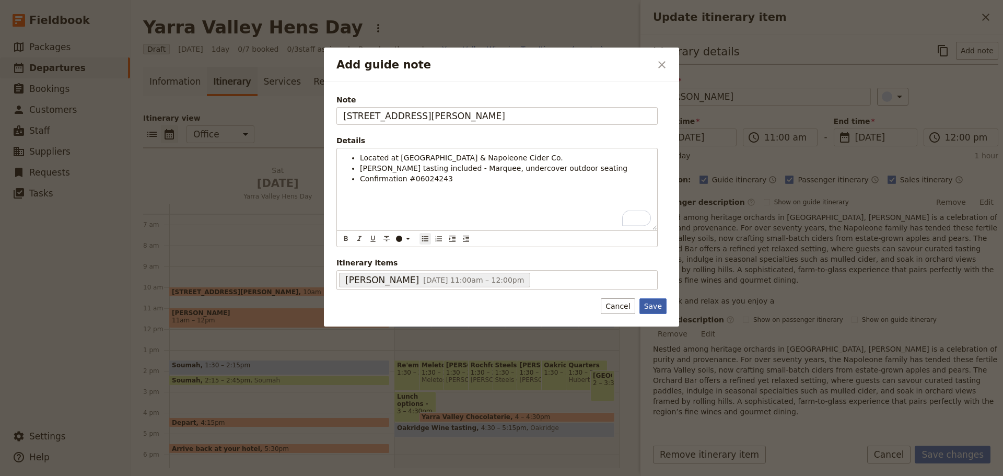
click at [648, 309] on button "Save" at bounding box center [652, 306] width 27 height 16
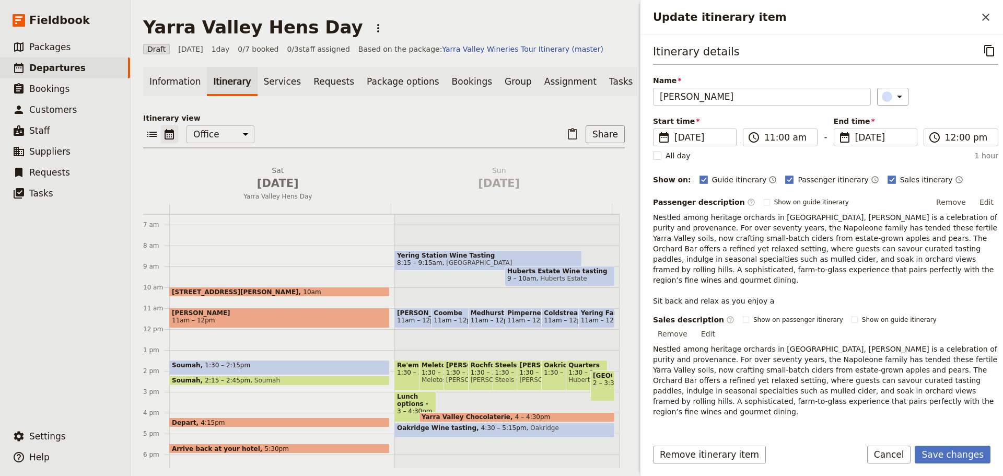
click at [974, 197] on button "Edit" at bounding box center [985, 202] width 23 height 16
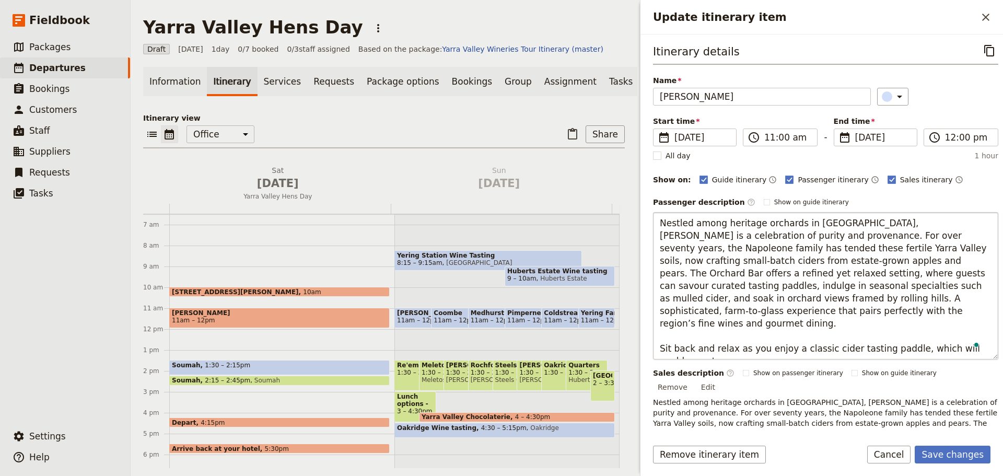
type textarea "Nestled among heritage orchards in [GEOGRAPHIC_DATA], [PERSON_NAME] is a celebr…"
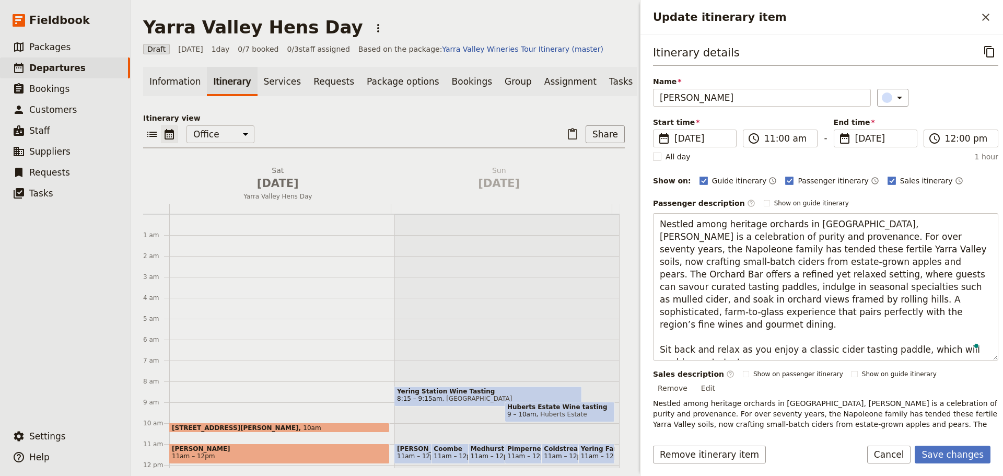
scroll to position [1, 0]
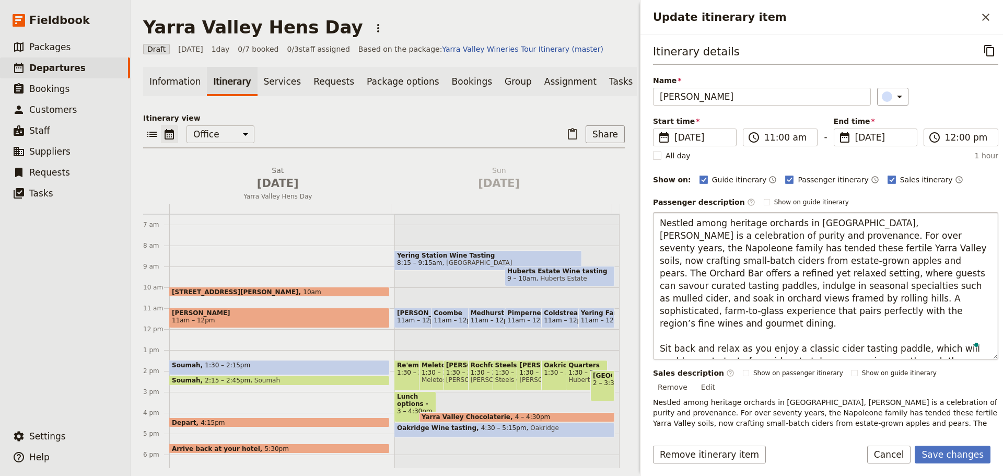
click at [793, 352] on textarea "Nestled among heritage orchards in Coldstream, Napoleone Cider is a celebration…" at bounding box center [825, 285] width 345 height 147
click at [805, 346] on textarea "Nestled among heritage orchards in Coldstream, Napoleone Cider is a celebration…" at bounding box center [825, 285] width 345 height 147
click at [803, 347] on textarea "Nestled among heritage orchards in Coldstream, Napoleone Cider is a celebration…" at bounding box center [825, 285] width 345 height 147
type textarea "Nestled among heritage orchards in Coldstream, Napoleone Cider is a celebration…"
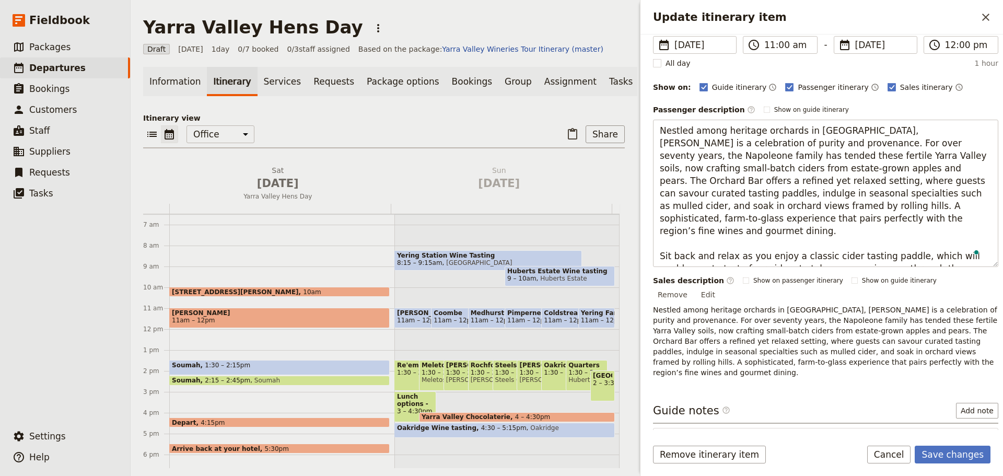
scroll to position [150, 0]
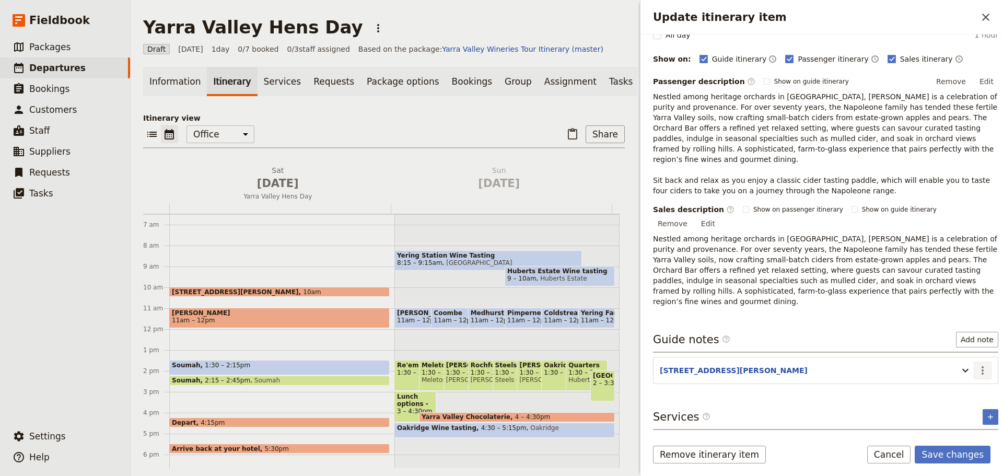
click at [971, 360] on section "10 Huberts Rd, Coldstream ​" at bounding box center [825, 370] width 345 height 27
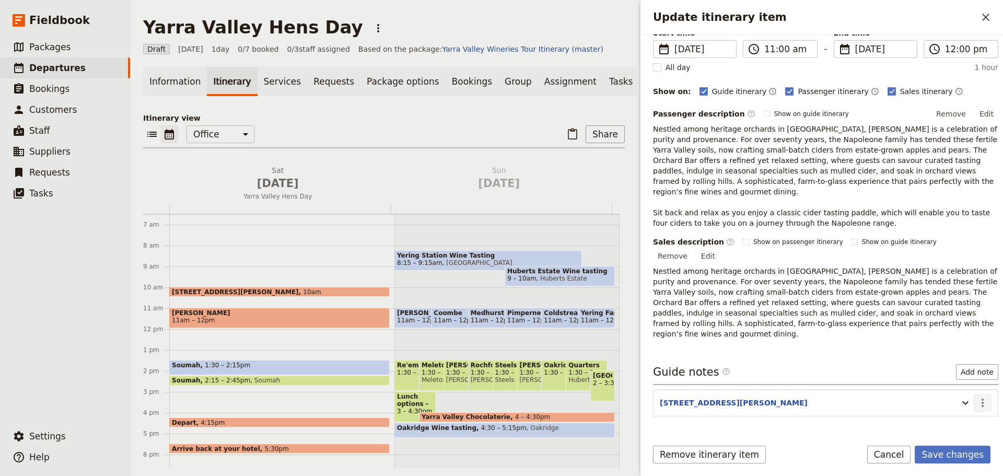
click at [976, 396] on icon "Actions" at bounding box center [982, 402] width 13 height 13
click at [967, 389] on span "Edit note" at bounding box center [952, 392] width 49 height 10
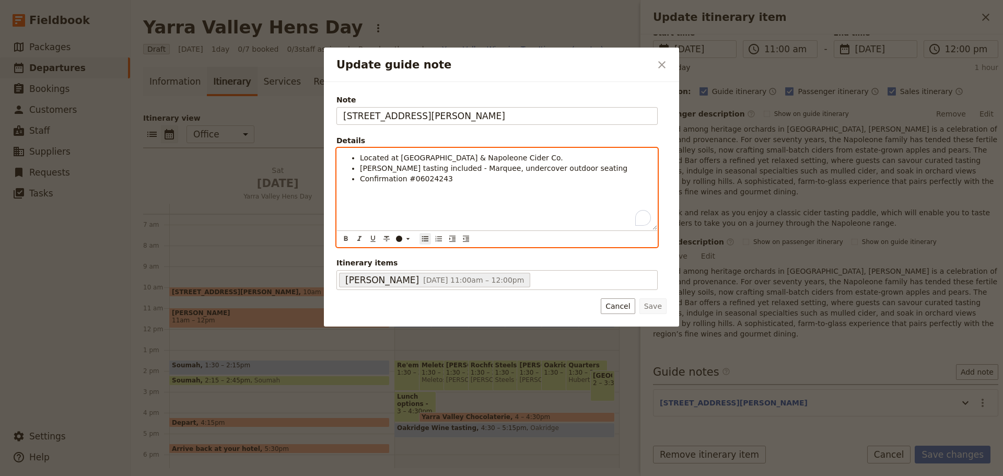
click at [469, 181] on li "Confirmation #06024243" at bounding box center [505, 178] width 291 height 10
click at [421, 193] on span "Pls pay on the day $16pp" at bounding box center [406, 189] width 93 height 8
click at [422, 192] on span "Pls pay on the day $16pp" at bounding box center [406, 189] width 93 height 8
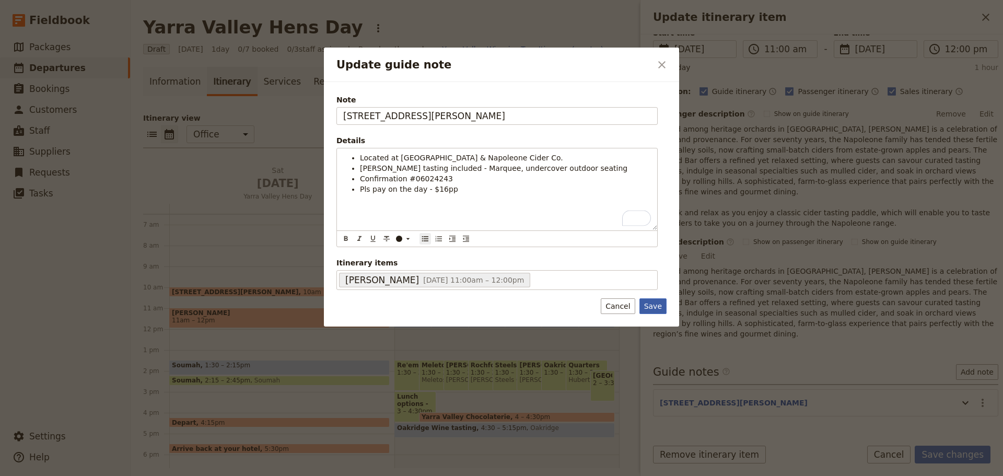
click at [650, 306] on button "Save" at bounding box center [652, 306] width 27 height 16
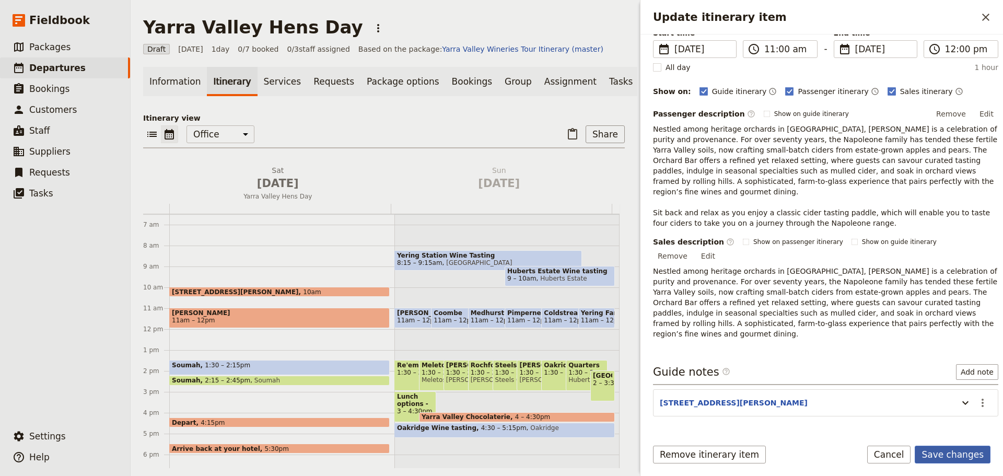
click at [947, 451] on button "Save changes" at bounding box center [952, 454] width 76 height 18
